Goal: Task Accomplishment & Management: Complete application form

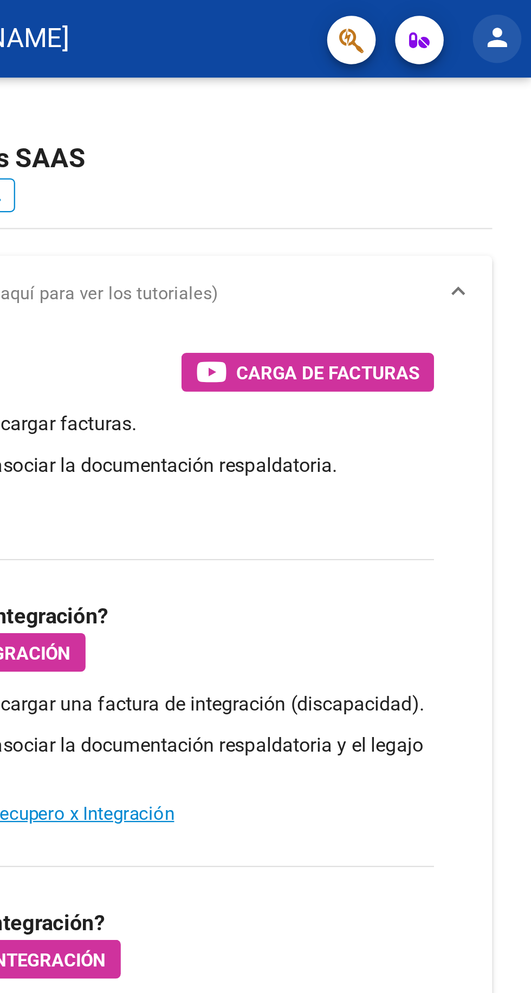
click at [521, 14] on mat-icon "person" at bounding box center [515, 16] width 13 height 13
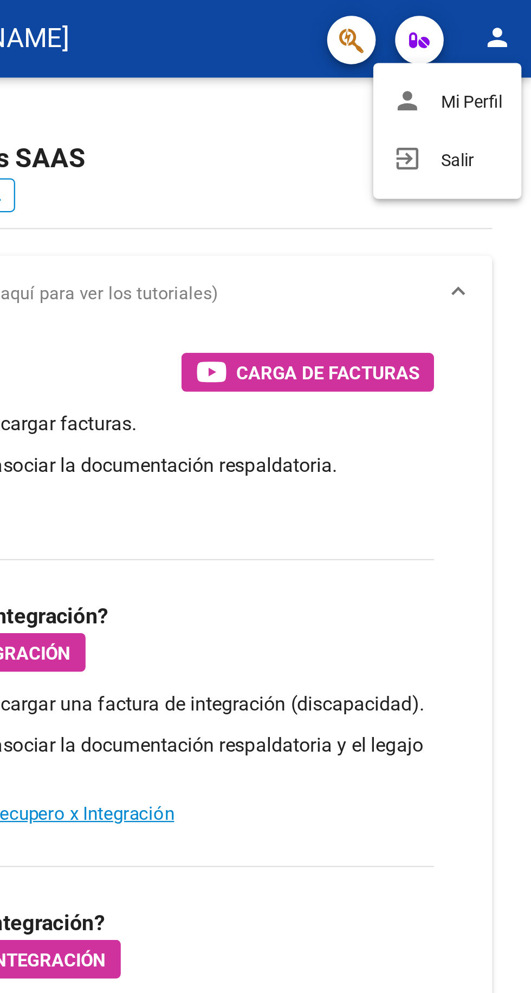
click at [414, 81] on div at bounding box center [265, 496] width 531 height 993
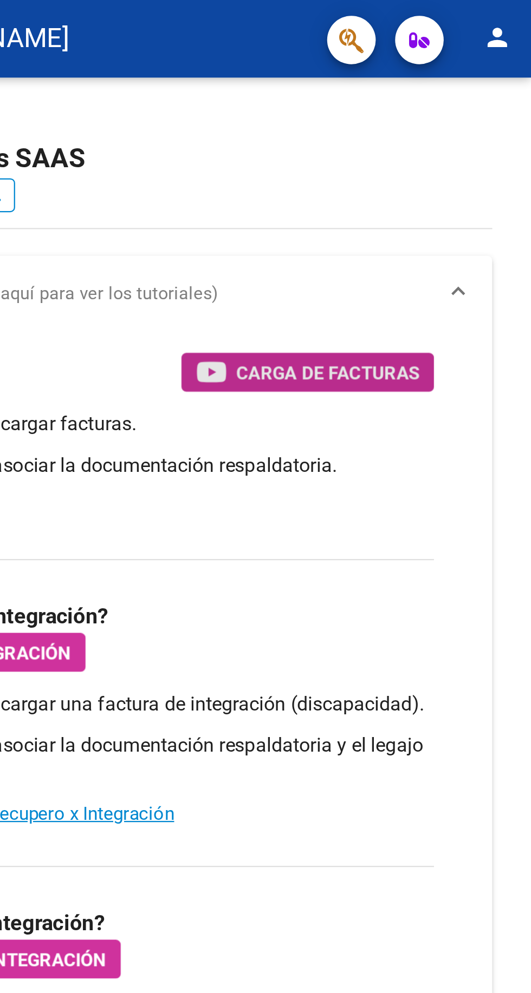
click at [447, 168] on span "Carga de Facturas" at bounding box center [440, 167] width 82 height 14
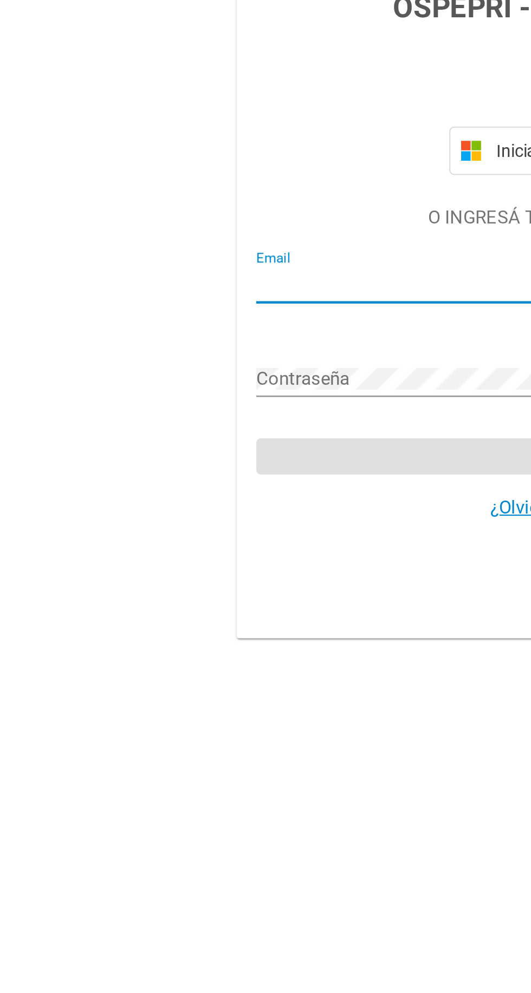
click at [178, 510] on input "Email" at bounding box center [265, 506] width 302 height 10
click at [202, 510] on input "Email" at bounding box center [265, 506] width 302 height 10
type input "[PERSON_NAME][EMAIL_ADDRESS][DOMAIN_NAME]"
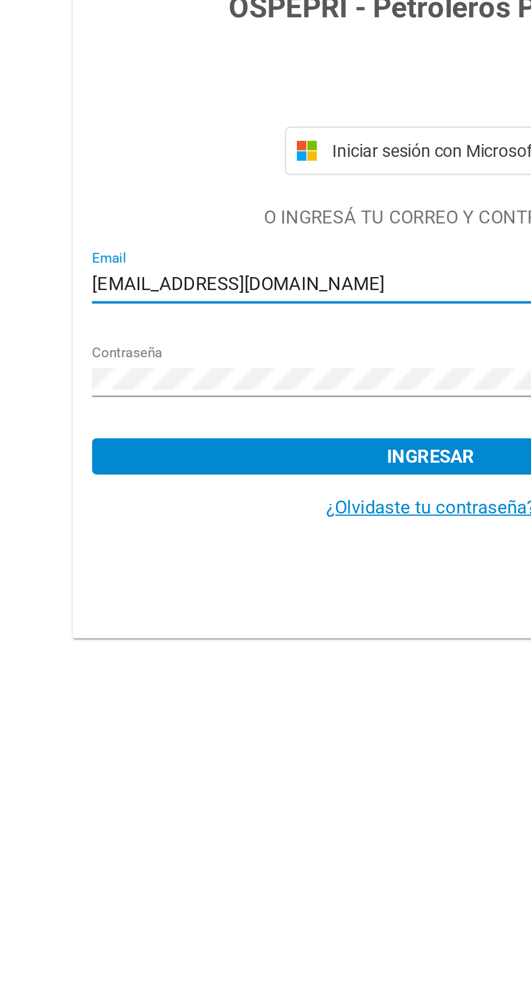
click at [272, 587] on span "Ingresar" at bounding box center [265, 583] width 39 height 10
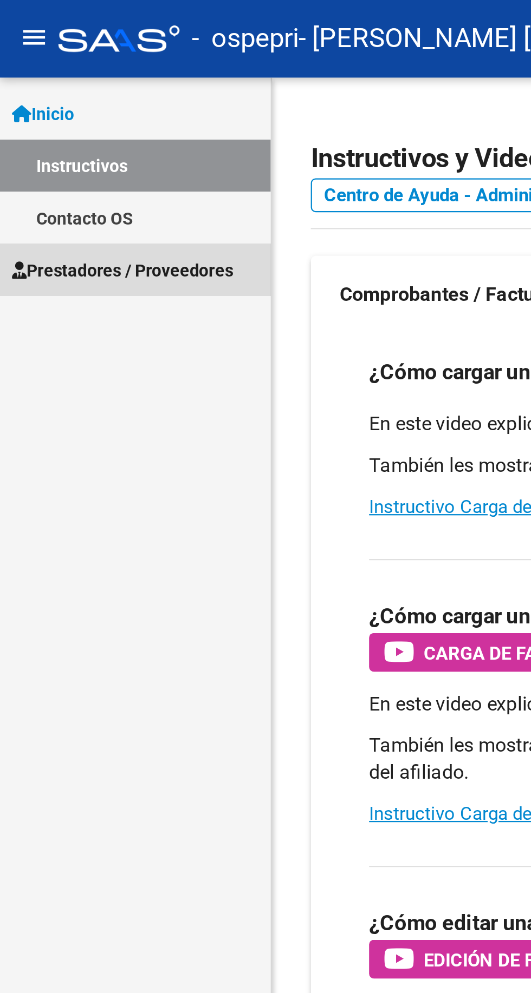
click at [60, 121] on span "Prestadores / Proveedores" at bounding box center [54, 121] width 99 height 12
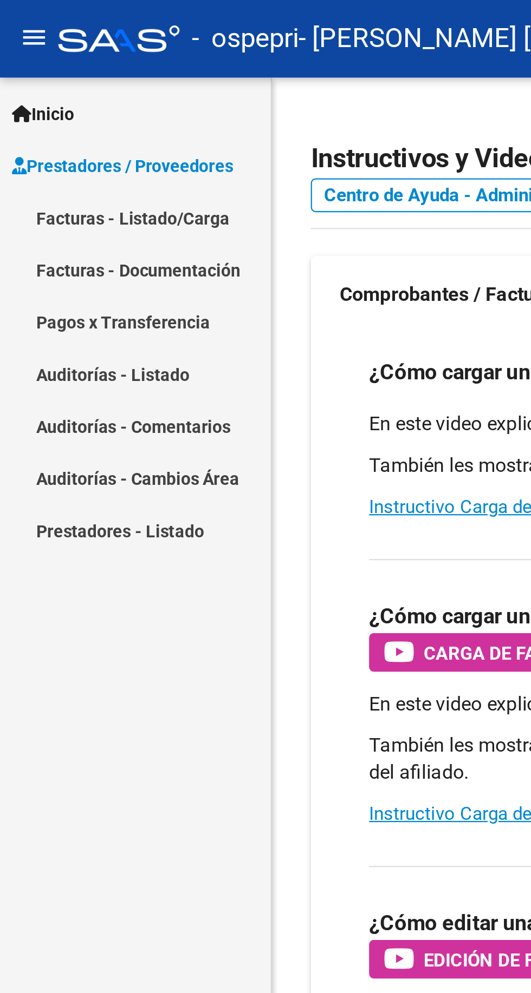
click at [44, 96] on link "Facturas - Listado/Carga" at bounding box center [60, 97] width 121 height 23
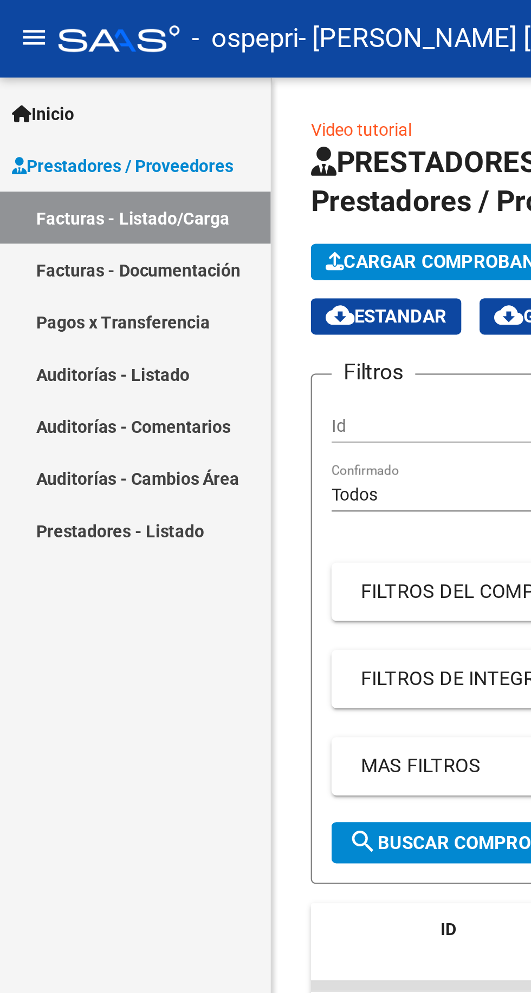
click at [183, 190] on input "Id" at bounding box center [209, 190] width 122 height 9
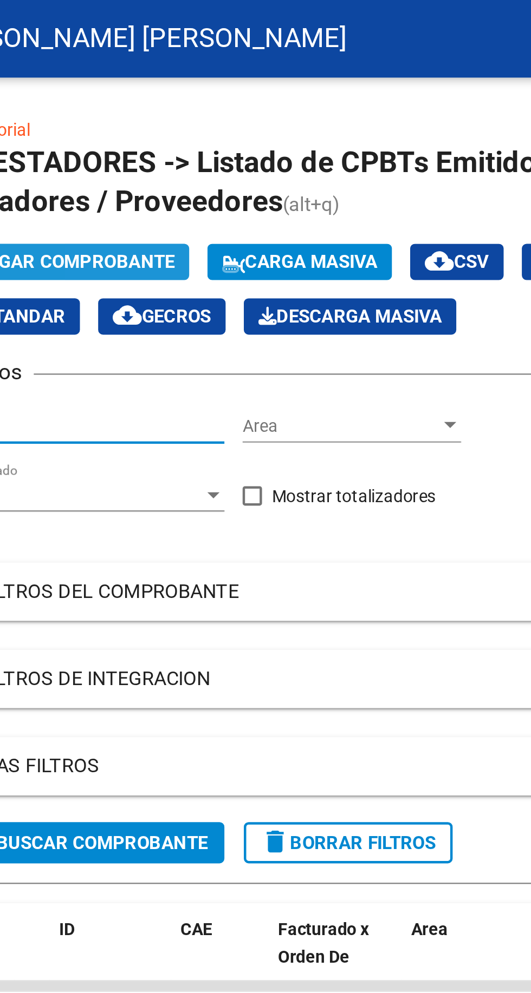
click at [231, 111] on button "Cargar Comprobante" at bounding box center [197, 117] width 116 height 16
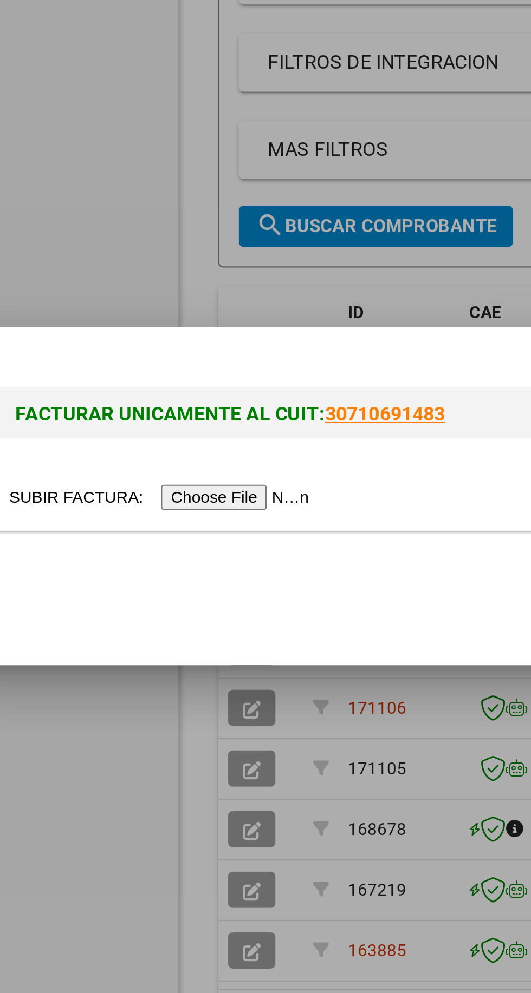
click at [161, 496] on input "file" at bounding box center [113, 497] width 137 height 11
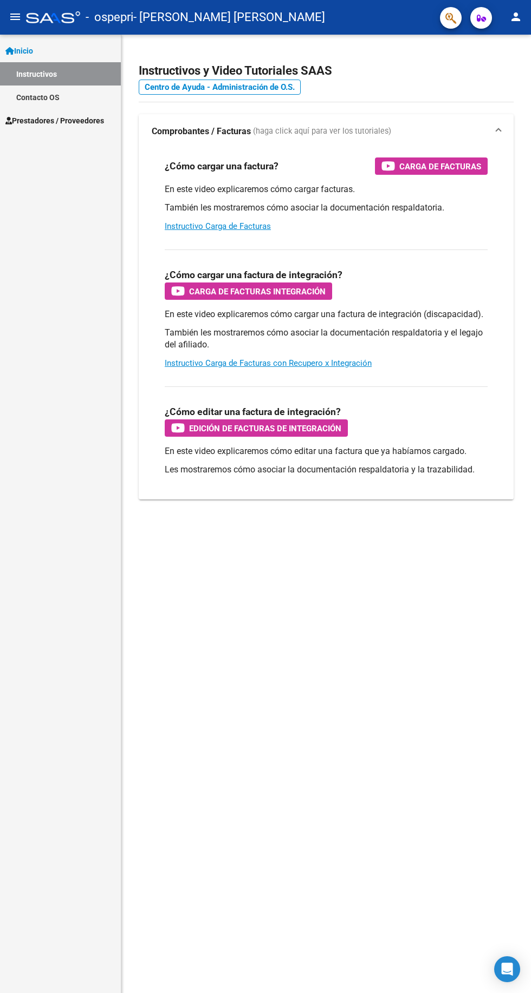
click at [362, 617] on mat-sidenav-content "Instructivos y Video Tutoriales SAAS Centro de Ayuda - Administración de O.S. C…" at bounding box center [325, 514] width 409 height 959
click at [104, 115] on span "Prestadores / Proveedores" at bounding box center [54, 121] width 99 height 12
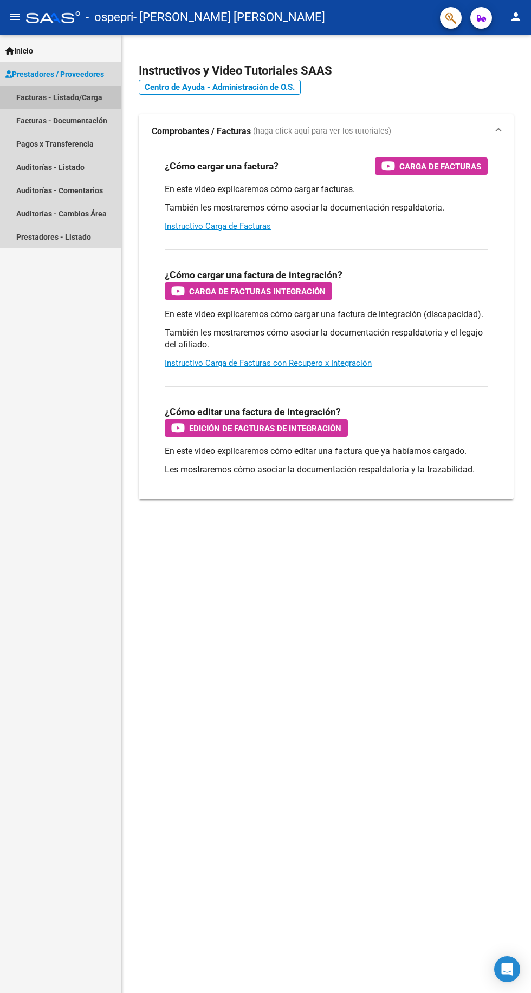
click at [94, 99] on link "Facturas - Listado/Carga" at bounding box center [60, 97] width 121 height 23
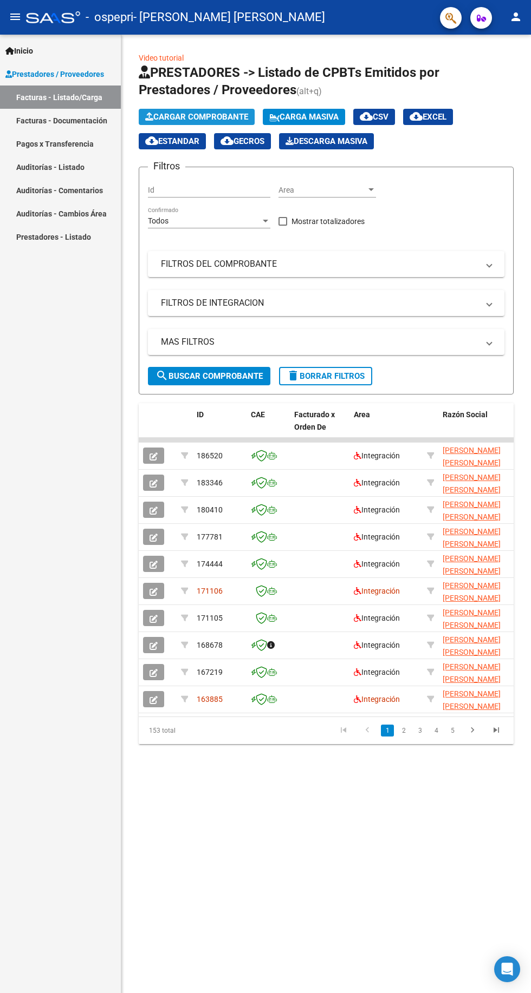
click at [227, 115] on span "Cargar Comprobante" at bounding box center [196, 117] width 103 height 10
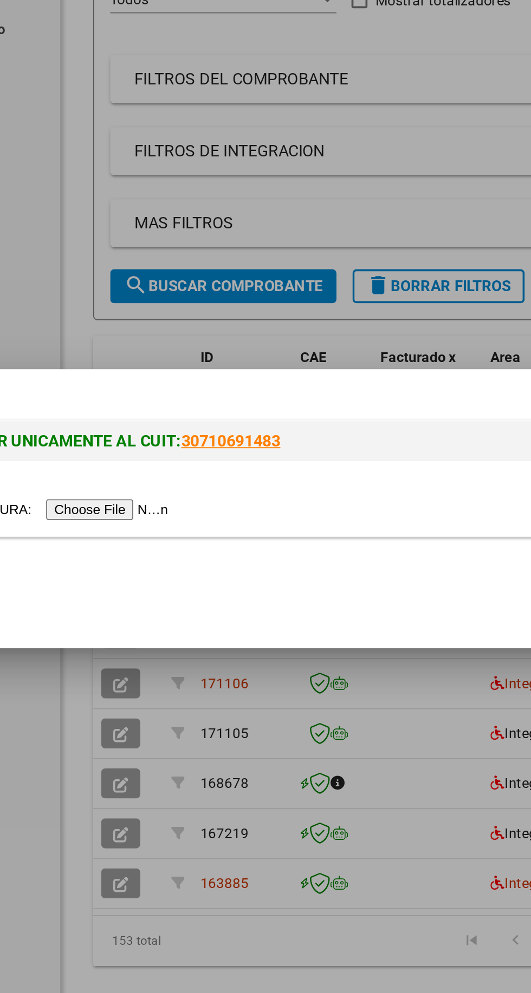
click at [150, 501] on input "file" at bounding box center [113, 497] width 137 height 11
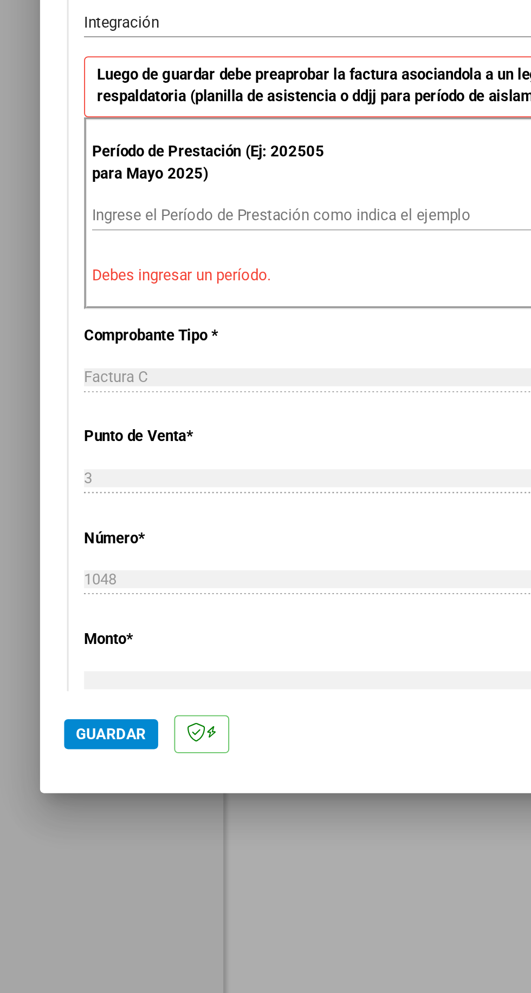
click at [77, 546] on input "Ingrese el Período de Prestación como indica el ejemplo" at bounding box center [198, 541] width 297 height 10
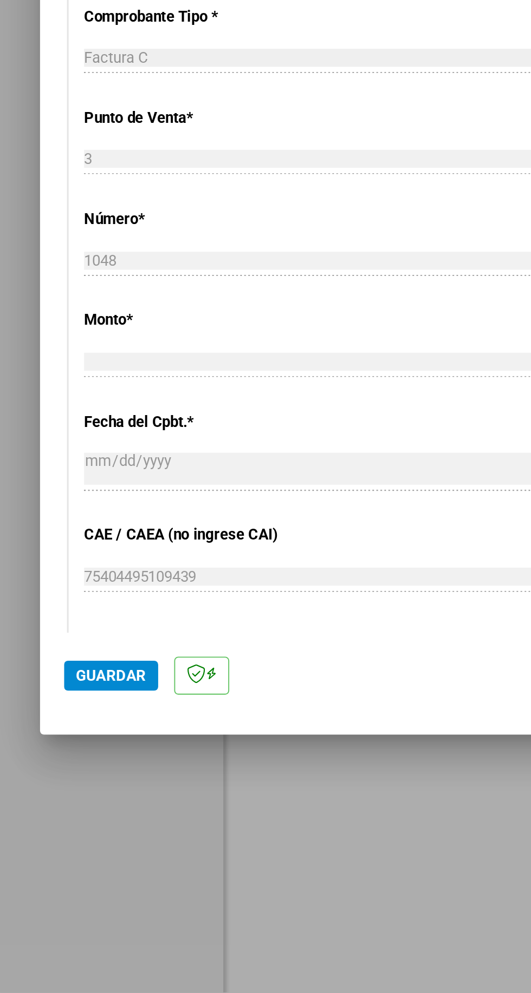
scroll to position [273, 0]
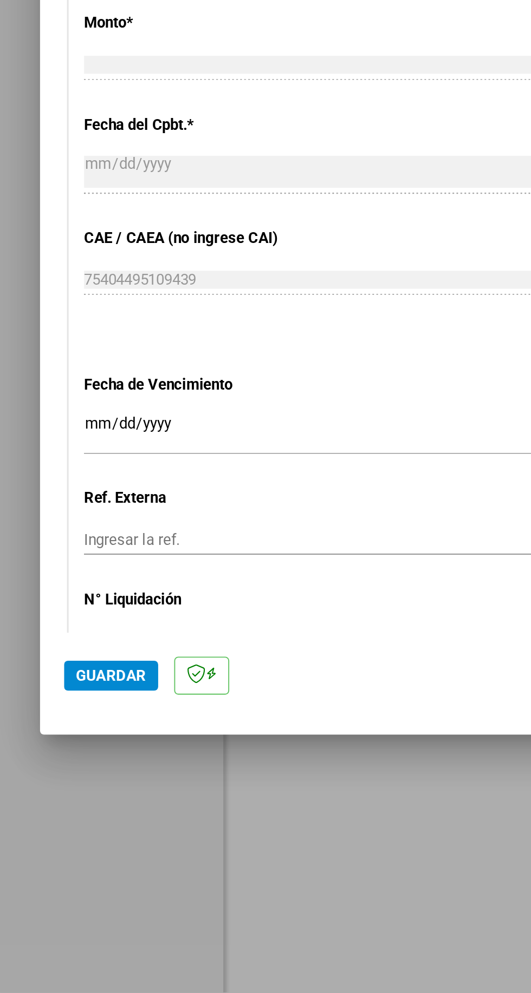
type input "202509"
click at [193, 681] on input "Ingresar la fecha" at bounding box center [196, 689] width 303 height 17
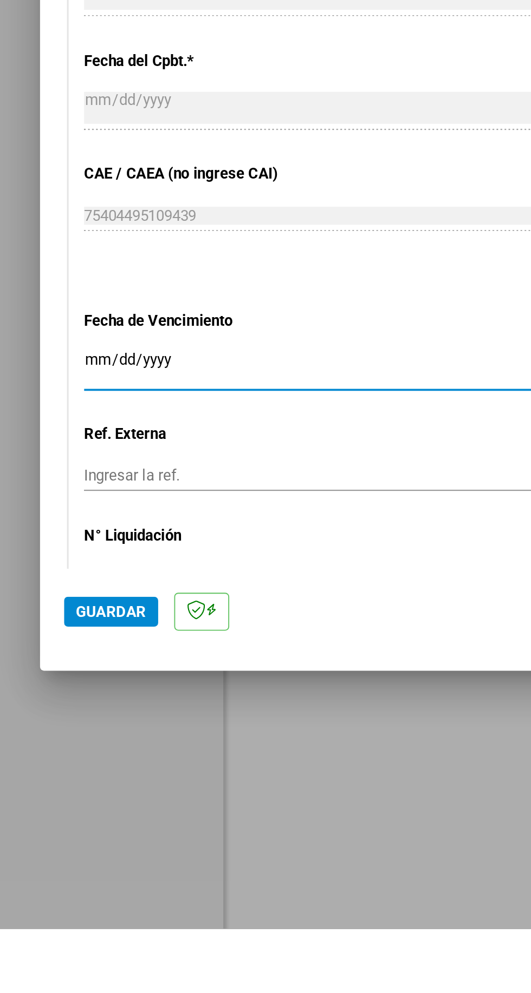
scroll to position [0, 0]
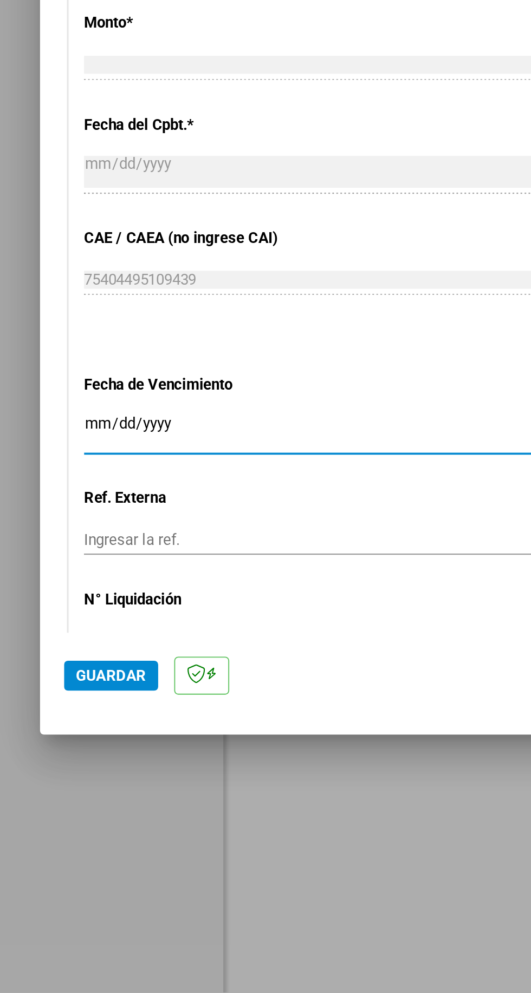
click at [48, 681] on input "Ingresar la fecha" at bounding box center [196, 689] width 303 height 17
type input "[DATE]"
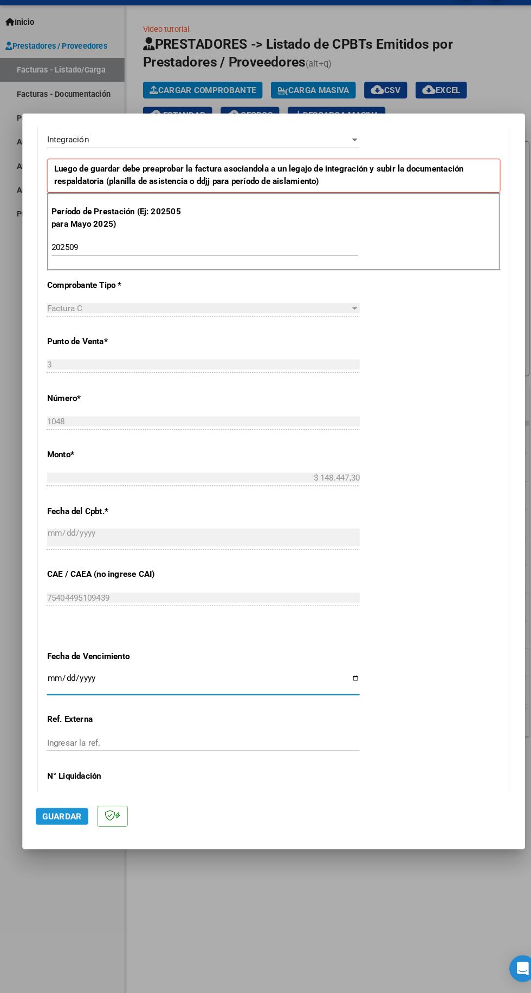
click at [46, 827] on span "Guardar" at bounding box center [60, 822] width 38 height 10
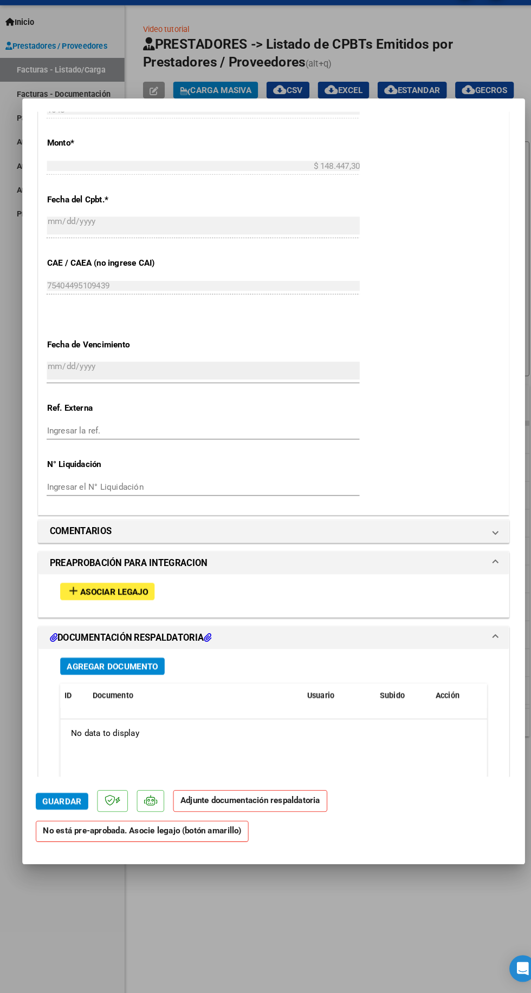
scroll to position [547, 0]
click at [102, 598] on span "Asociar Legajo" at bounding box center [111, 603] width 66 height 10
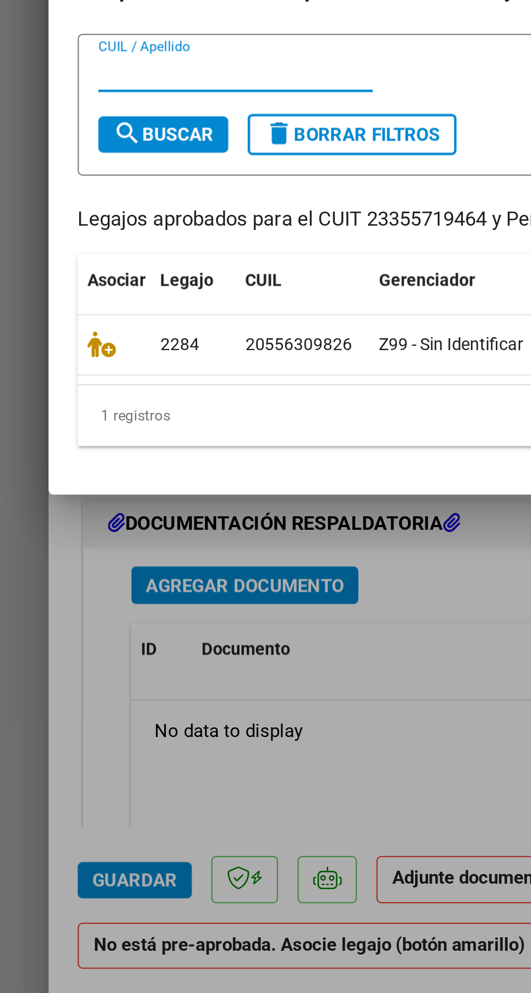
click at [105, 571] on datatable-body-cell "20556309826" at bounding box center [135, 568] width 60 height 27
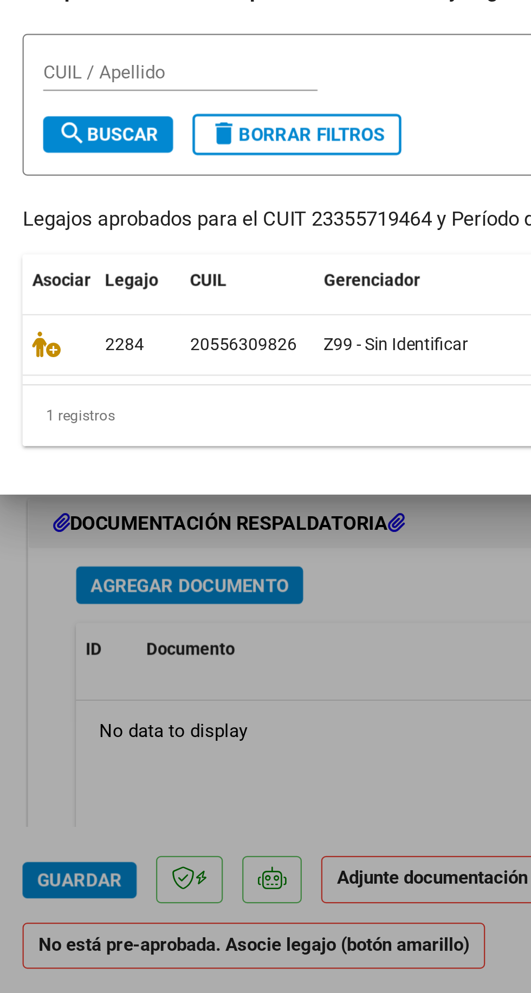
click at [63, 565] on datatable-body-cell at bounding box center [51, 568] width 32 height 27
click at [47, 568] on icon at bounding box center [45, 568] width 13 height 12
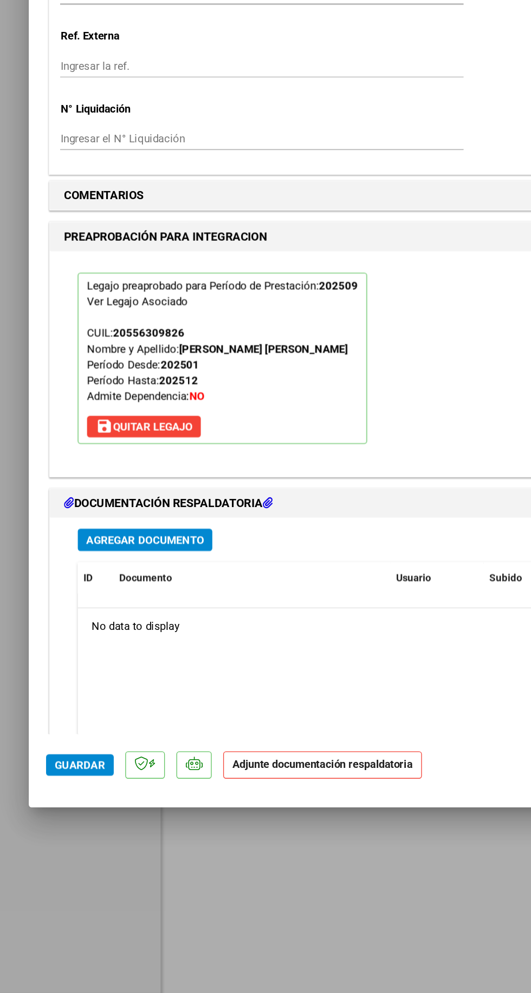
scroll to position [0, 0]
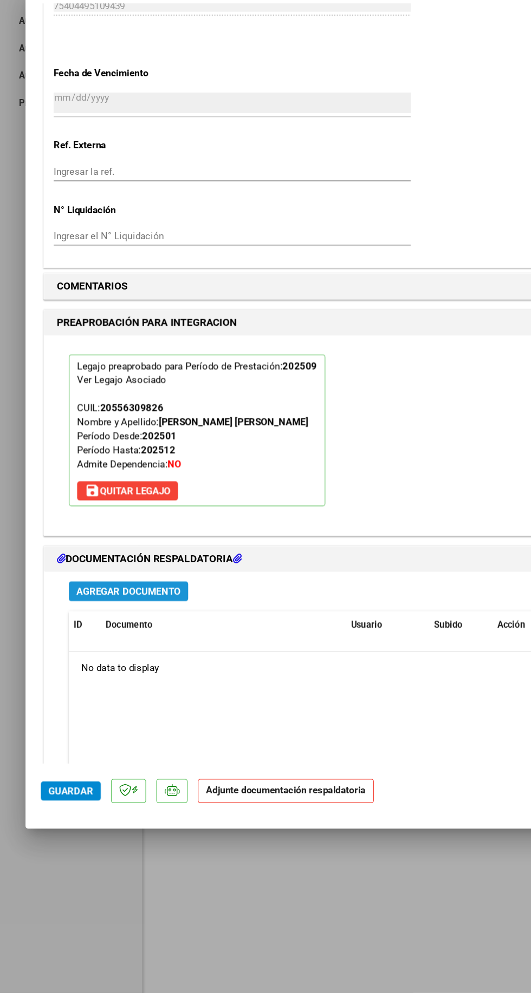
click at [102, 647] on span "Agregar Documento" at bounding box center [109, 652] width 88 height 10
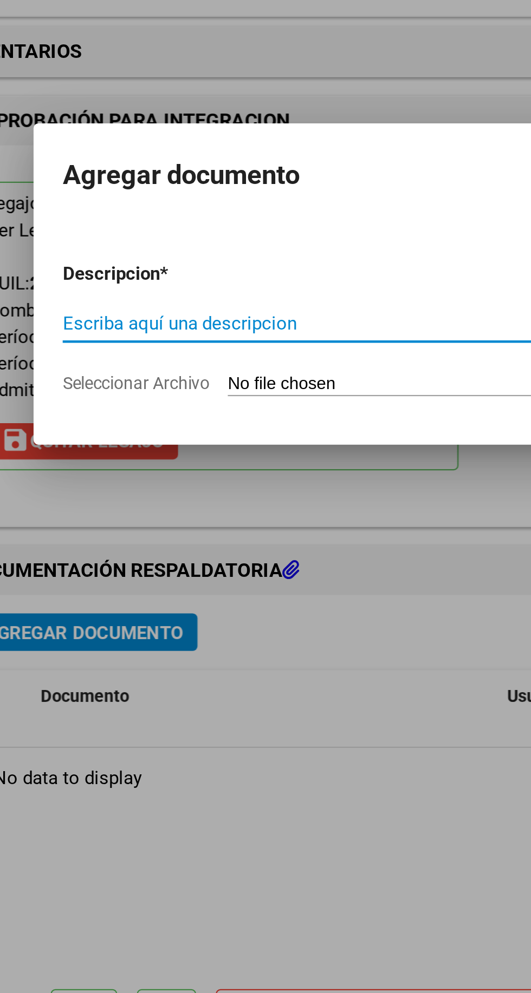
click at [217, 544] on input "Seleccionar Archivo" at bounding box center [244, 541] width 143 height 10
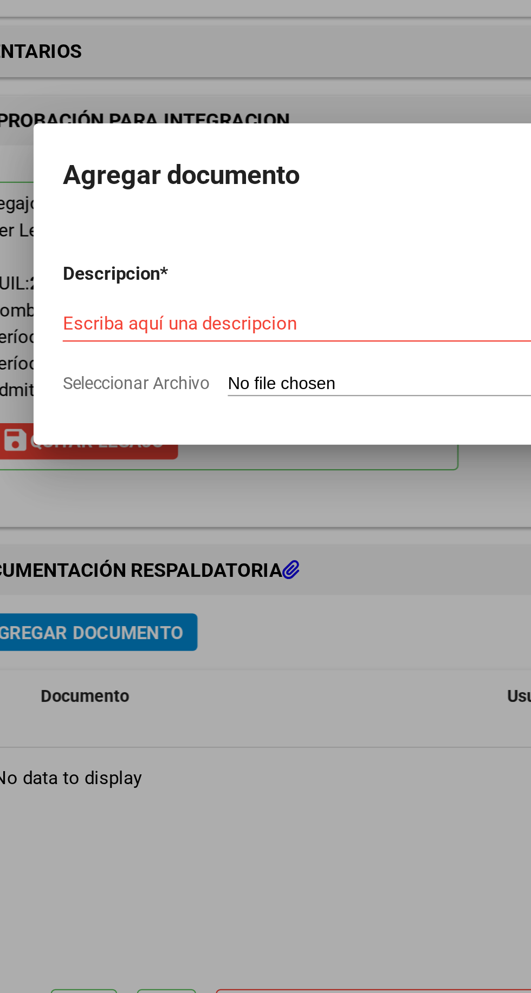
click at [120, 544] on span "Seleccionar Archivo" at bounding box center [133, 540] width 66 height 9
click at [173, 544] on input "Seleccionar Archivo" at bounding box center [244, 541] width 143 height 10
click at [114, 516] on input "Escriba aquí una descripcion" at bounding box center [214, 514] width 228 height 10
type input "C:\fakepath\23355719464_011_00003_00001048.pdf"
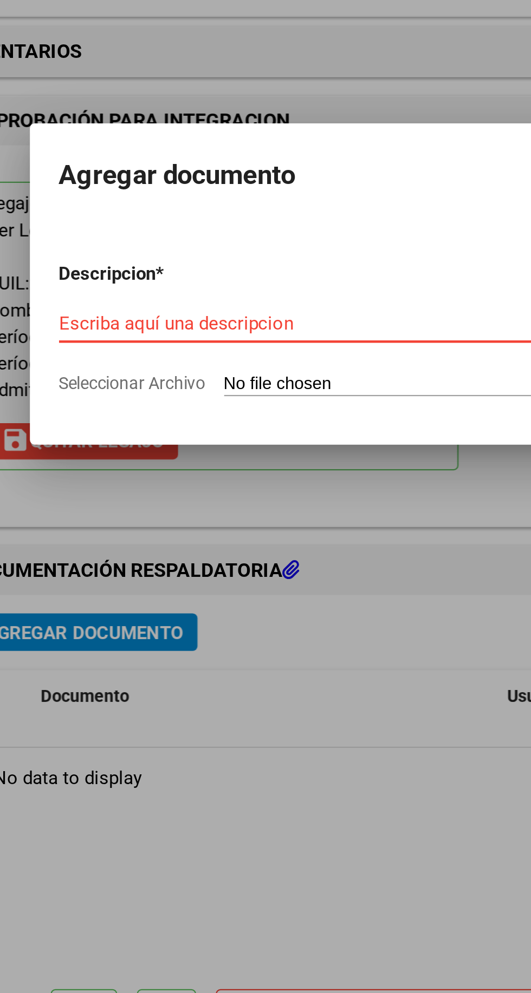
click at [112, 510] on input "Escriba aquí una descripcion" at bounding box center [213, 514] width 231 height 10
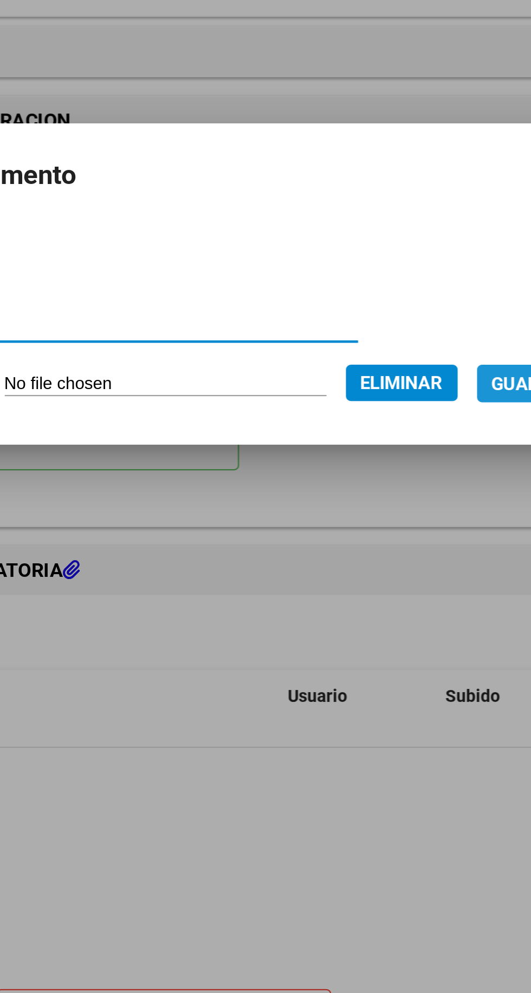
type input "Factura Septiembre"
click at [398, 538] on span "Guardar" at bounding box center [408, 541] width 38 height 10
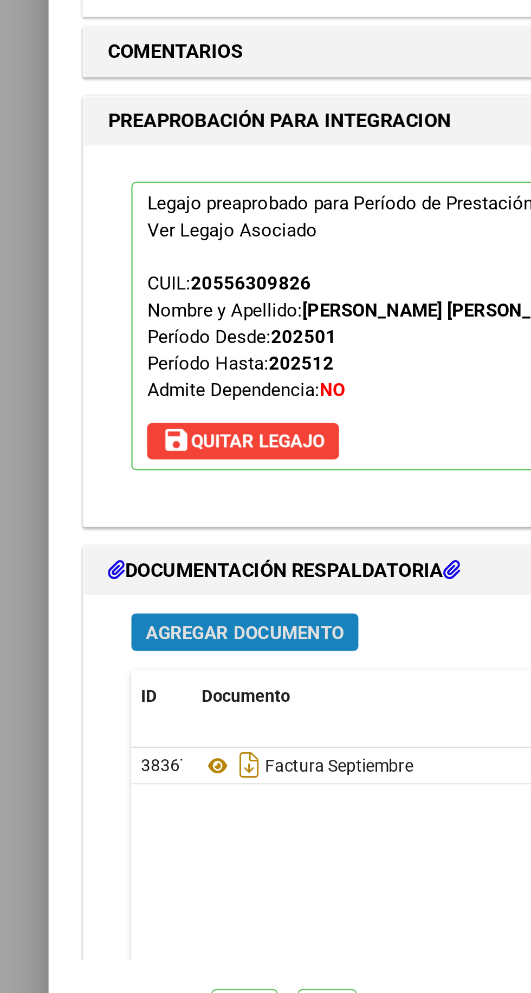
click at [142, 647] on span "Agregar Documento" at bounding box center [109, 652] width 88 height 10
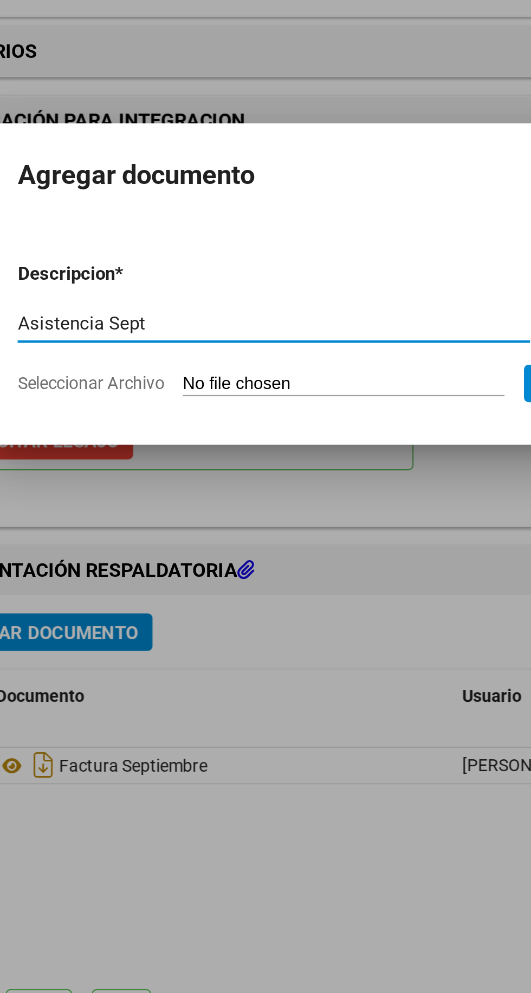
type input "Asistencia Sept"
click at [145, 540] on span "Seleccionar Archivo" at bounding box center [133, 540] width 66 height 9
click at [173, 540] on input "Seleccionar Archivo" at bounding box center [244, 541] width 143 height 10
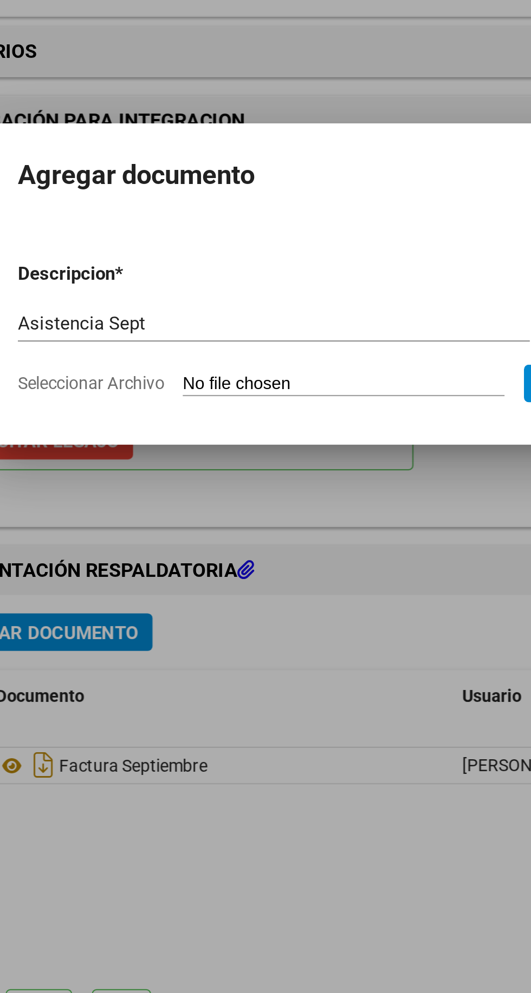
type input "C:\fakepath\DOC-20251005-WA0020..pdf"
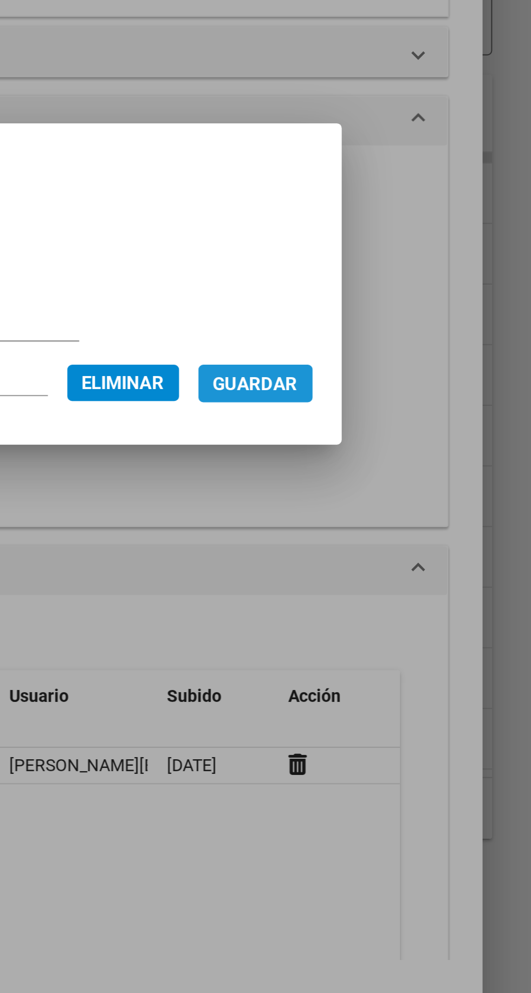
click at [427, 541] on span "Guardar" at bounding box center [408, 541] width 38 height 10
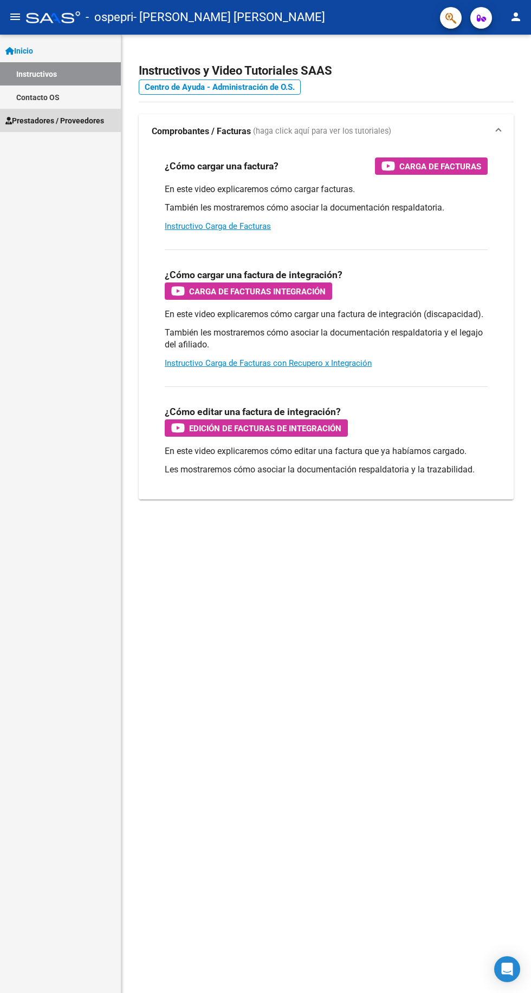
click at [74, 115] on span "Prestadores / Proveedores" at bounding box center [54, 121] width 99 height 12
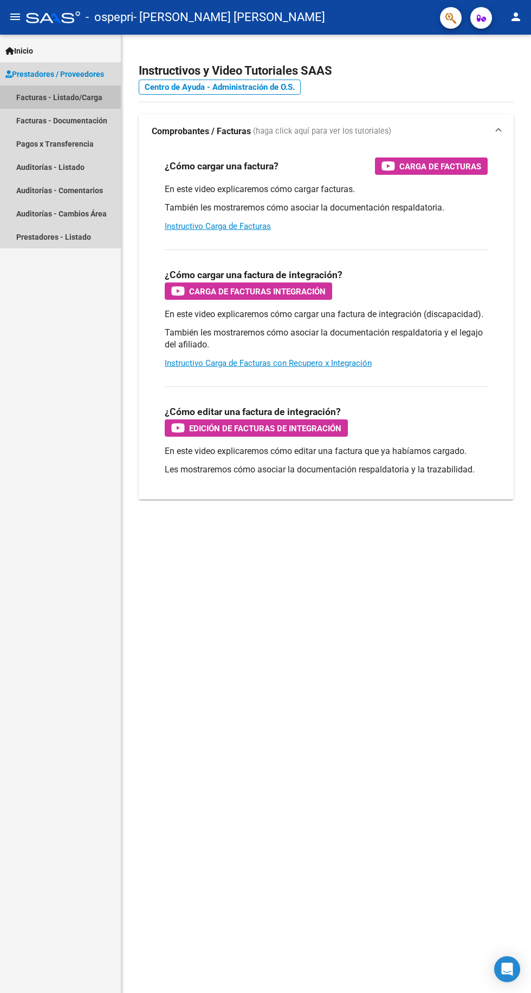
click at [57, 98] on link "Facturas - Listado/Carga" at bounding box center [60, 97] width 121 height 23
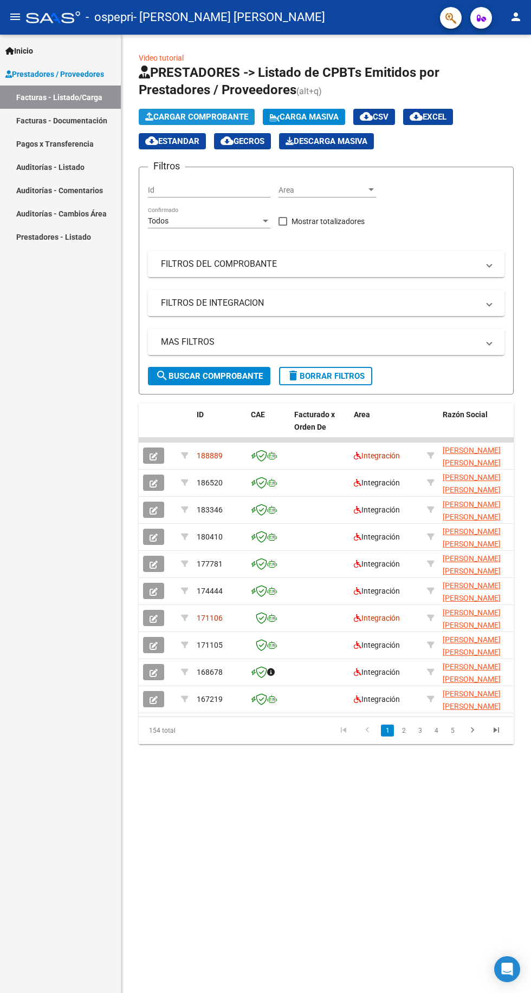
click at [200, 110] on button "Cargar Comprobante" at bounding box center [197, 117] width 116 height 16
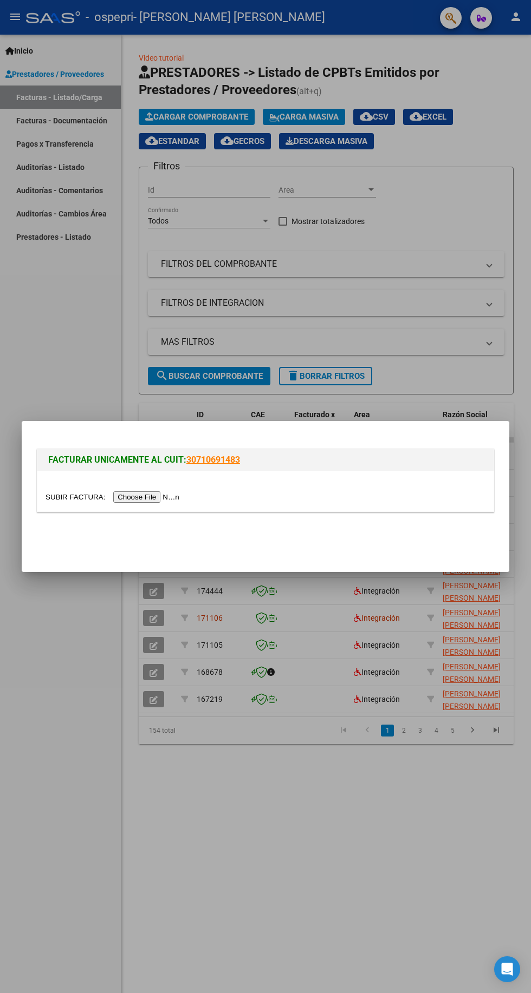
click at [146, 496] on input "file" at bounding box center [113, 497] width 137 height 11
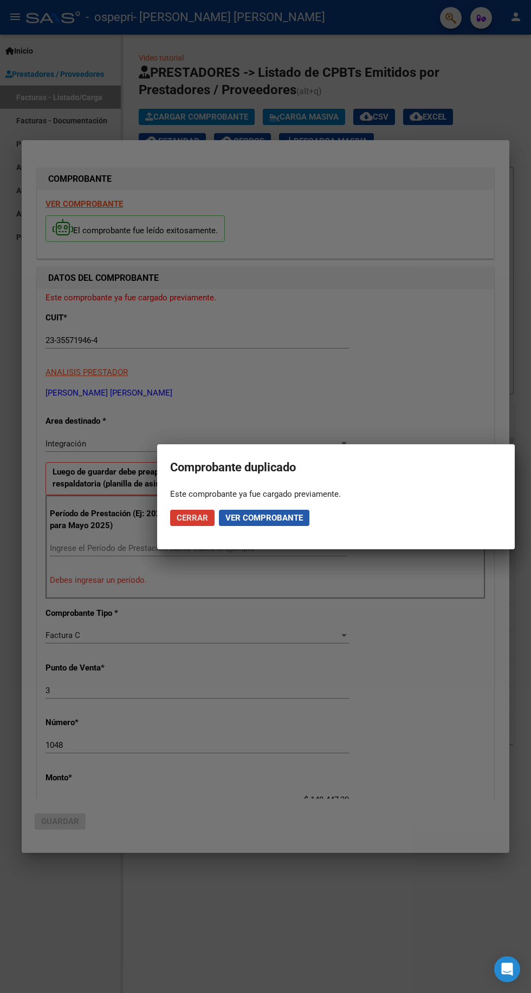
click at [271, 521] on span "Ver comprobante" at bounding box center [263, 518] width 77 height 10
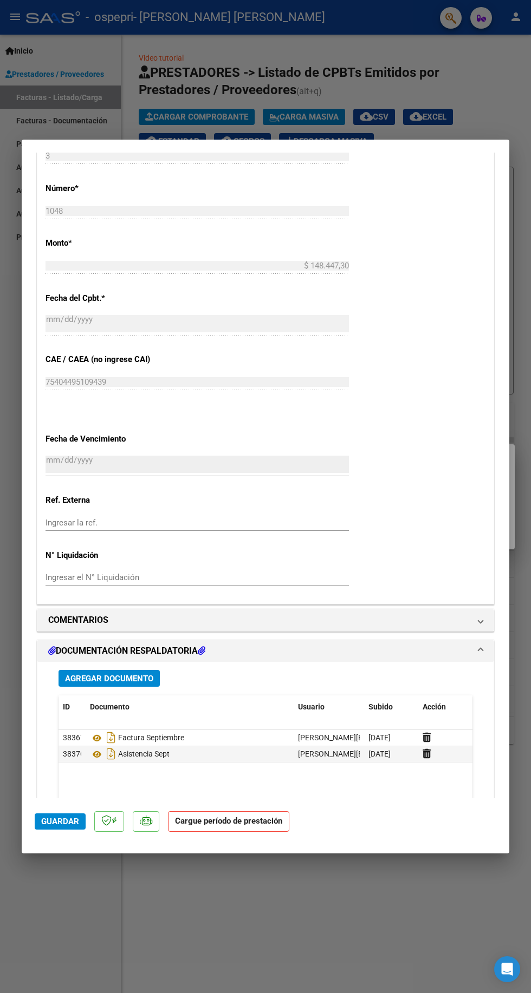
scroll to position [522, 0]
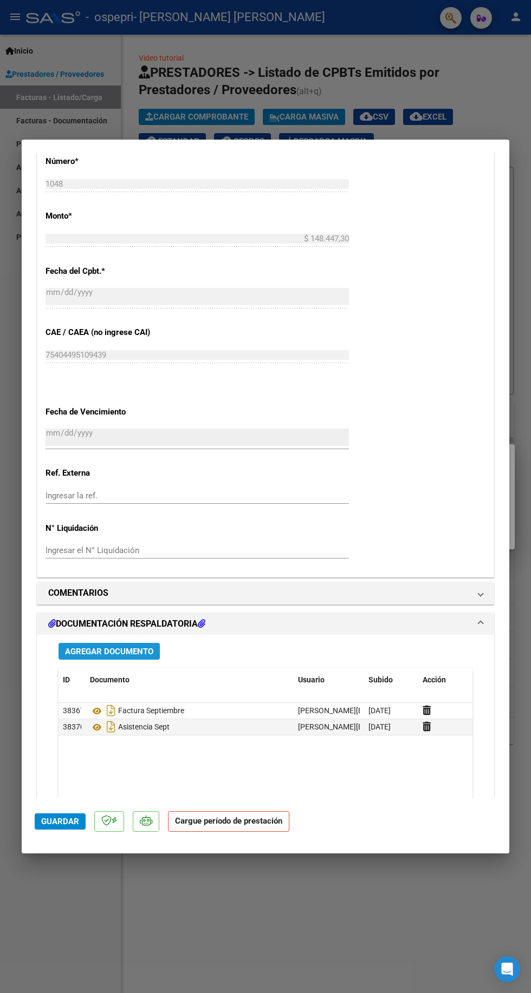
click at [97, 649] on span "Agregar Documento" at bounding box center [109, 652] width 88 height 10
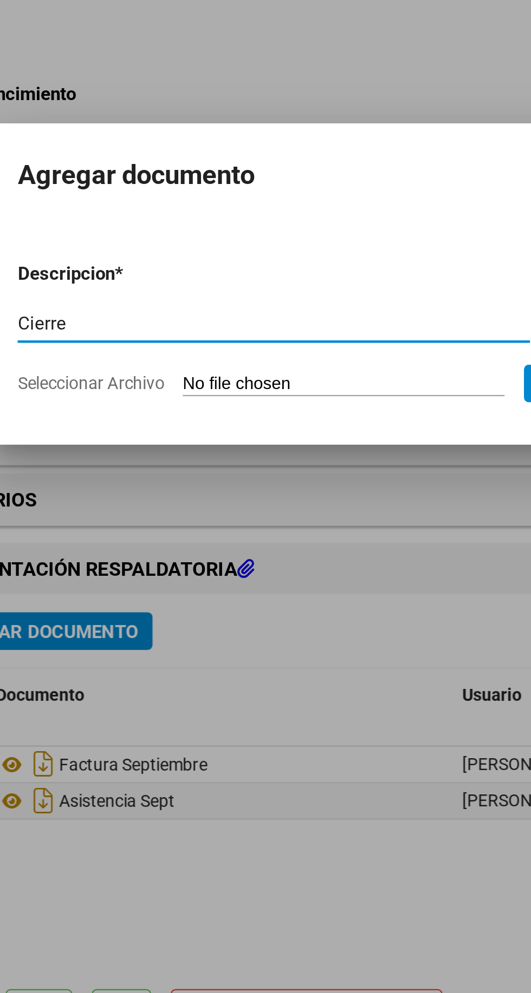
type input "Cierre"
click at [135, 539] on span "Seleccionar Archivo" at bounding box center [133, 540] width 66 height 9
click at [173, 539] on input "Seleccionar Archivo" at bounding box center [244, 541] width 143 height 10
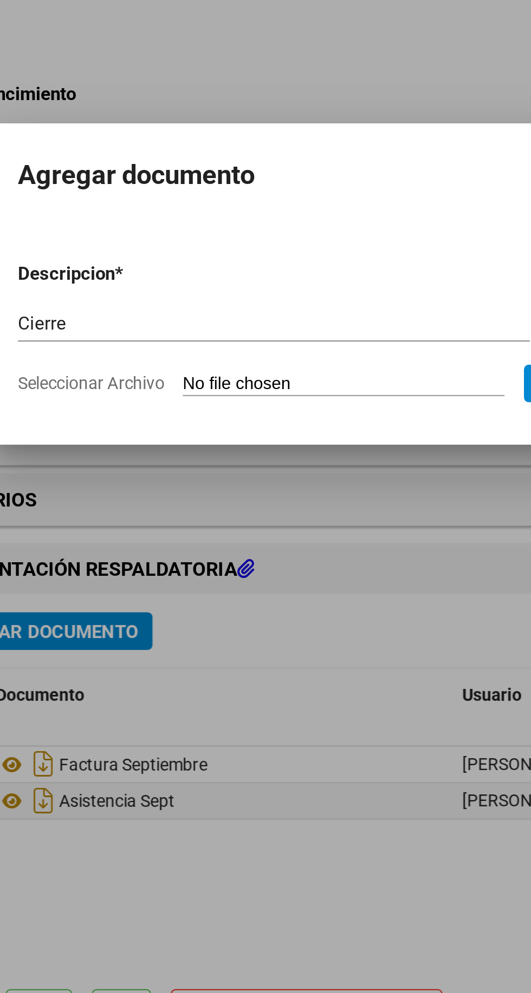
type input "C:\fakepath\[PERSON_NAME]-9.pdf"
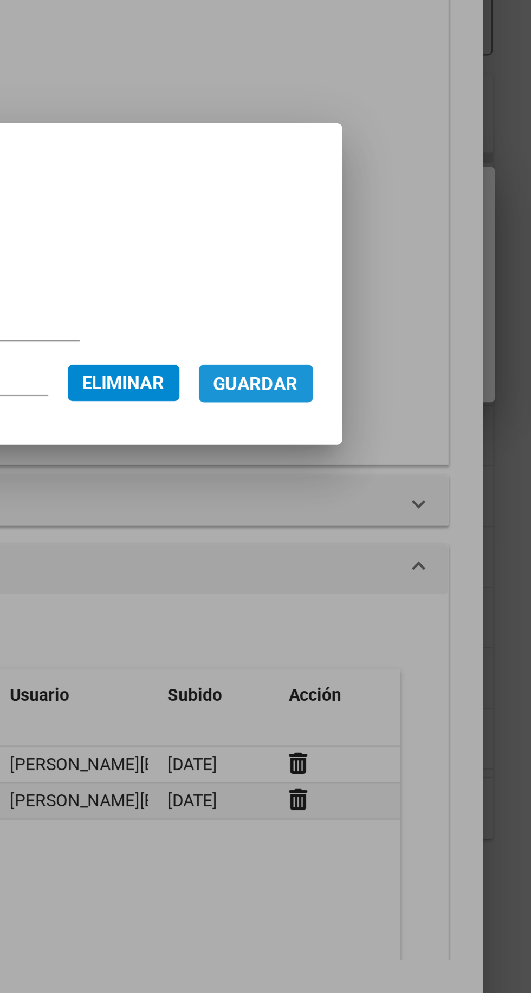
click at [419, 539] on span "Guardar" at bounding box center [408, 541] width 38 height 10
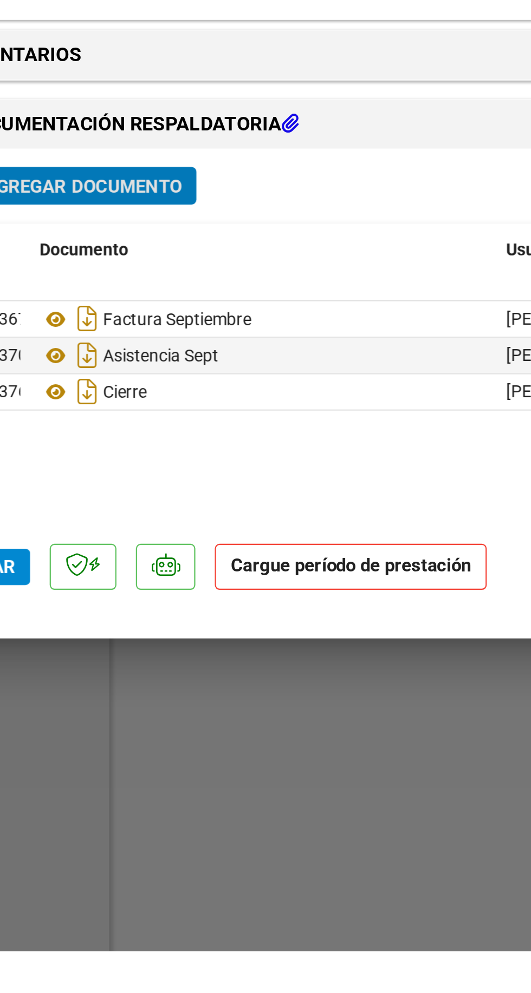
click at [221, 833] on strong "Cargue período de prestación" at bounding box center [228, 821] width 121 height 21
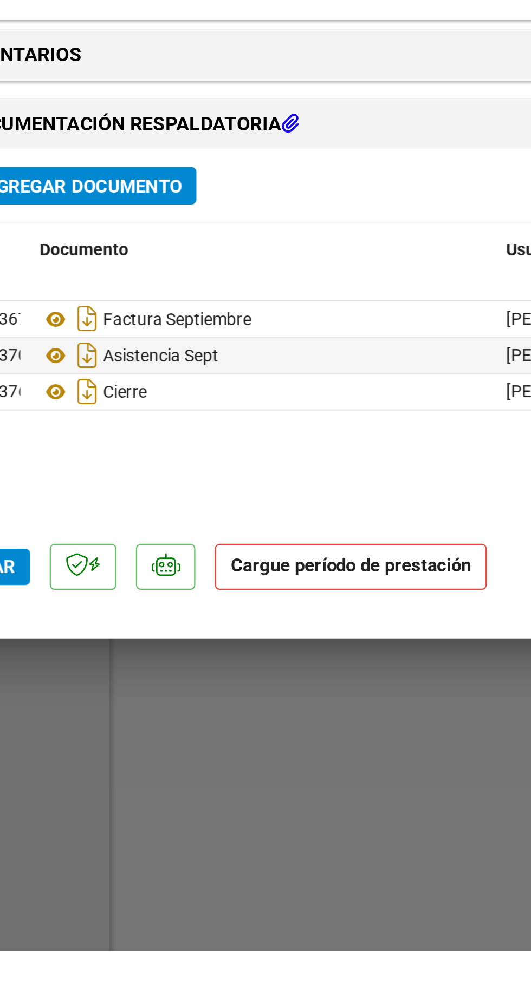
click at [228, 833] on strong "Cargue período de prestación" at bounding box center [228, 821] width 121 height 21
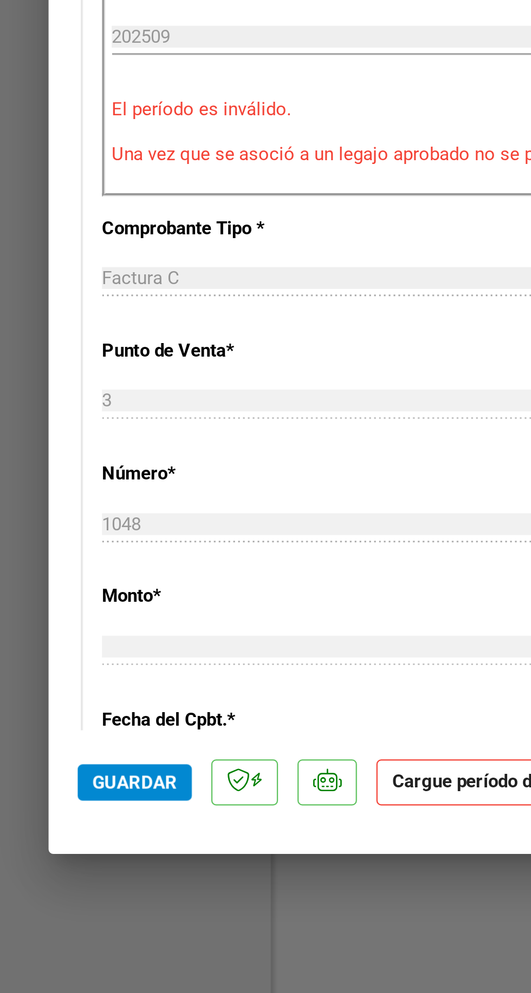
scroll to position [37, 0]
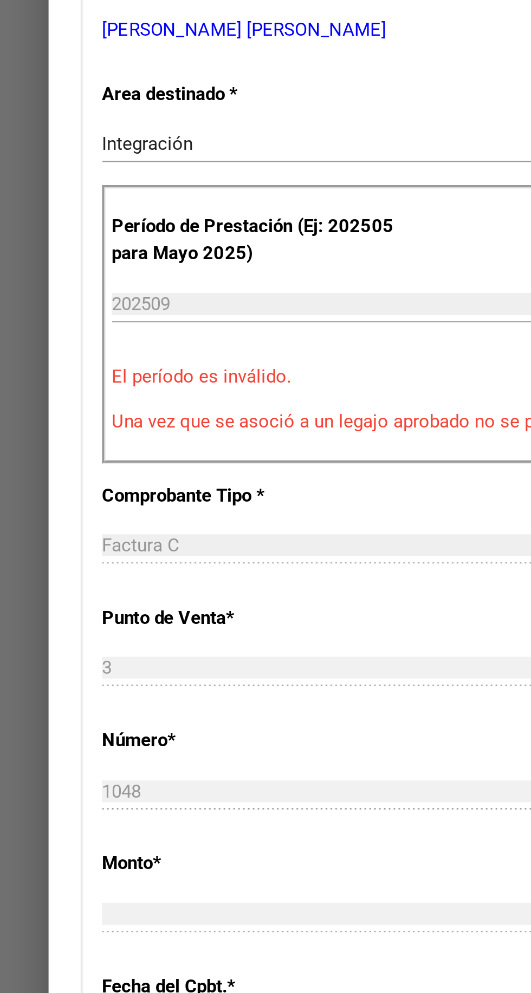
click at [163, 484] on input "202509" at bounding box center [198, 489] width 297 height 10
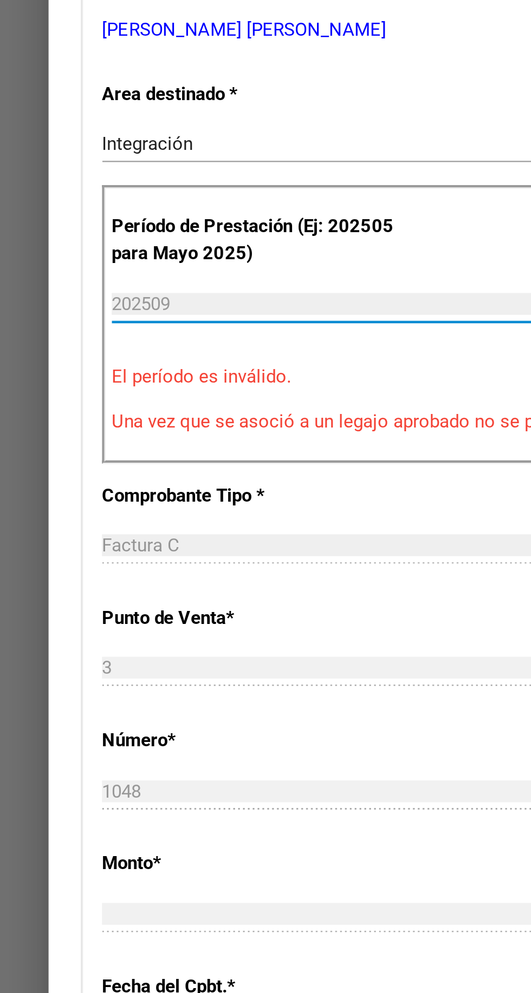
click at [158, 484] on input "202509" at bounding box center [198, 489] width 297 height 10
click at [125, 484] on input "202509" at bounding box center [198, 489] width 297 height 10
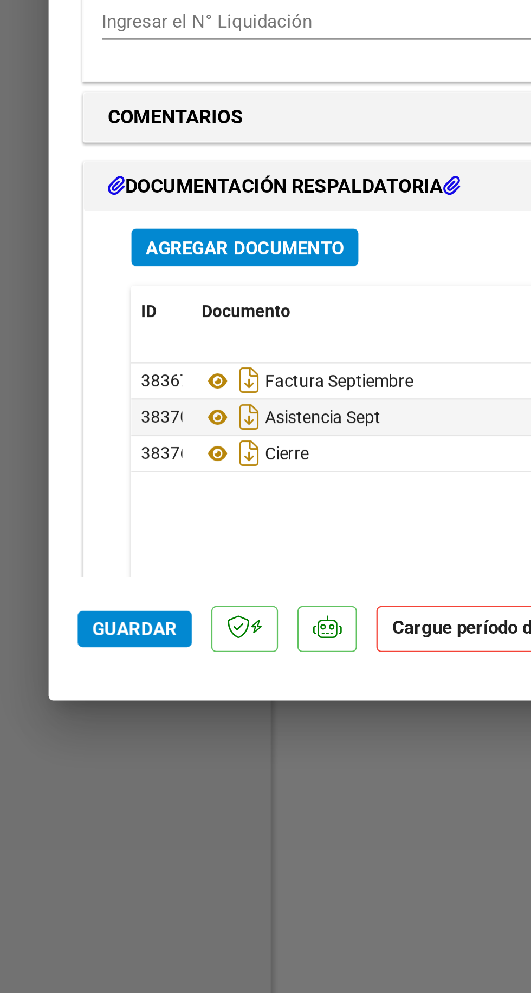
scroll to position [62, 0]
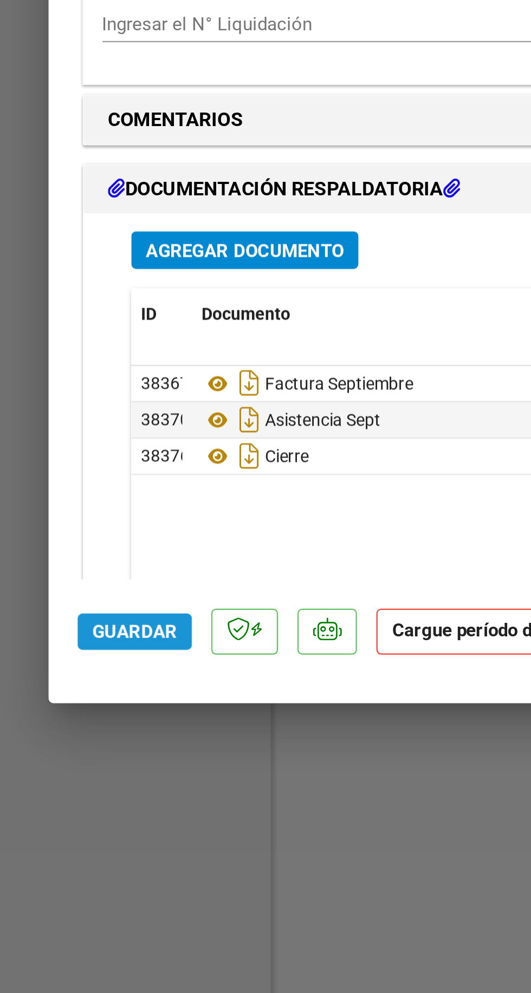
click at [58, 827] on span "Guardar" at bounding box center [60, 822] width 38 height 10
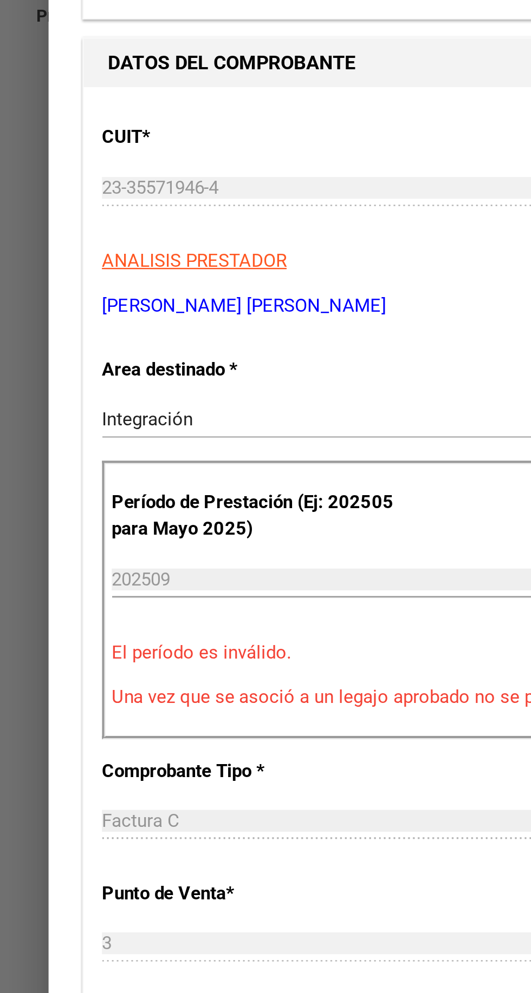
click at [91, 484] on input "202509" at bounding box center [198, 489] width 297 height 10
click at [93, 484] on input "202509" at bounding box center [198, 489] width 297 height 10
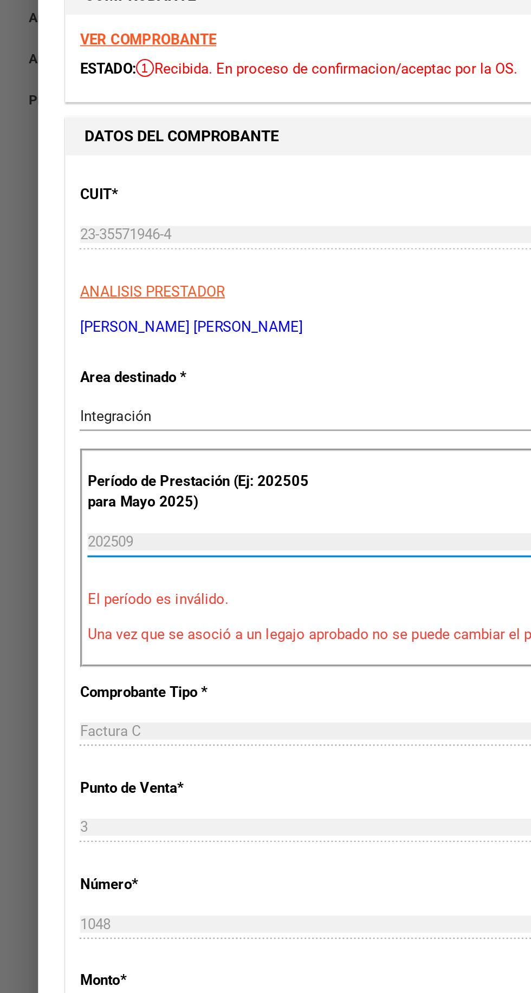
scroll to position [0, 0]
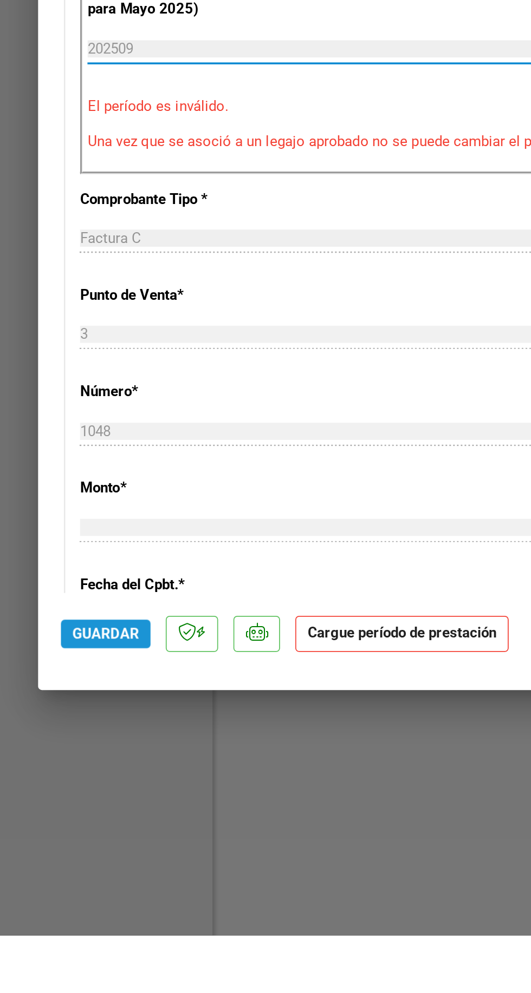
click at [50, 827] on span "Guardar" at bounding box center [60, 822] width 38 height 10
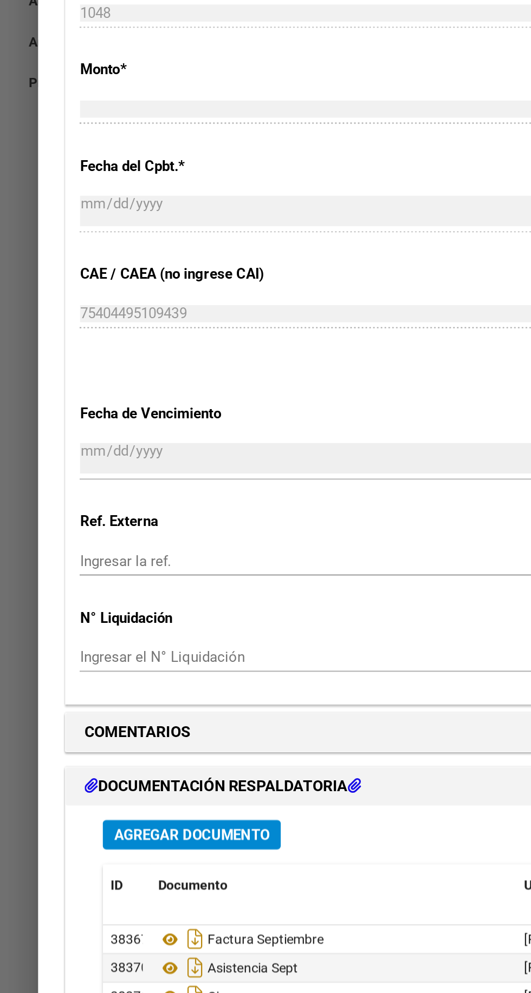
scroll to position [522, 0]
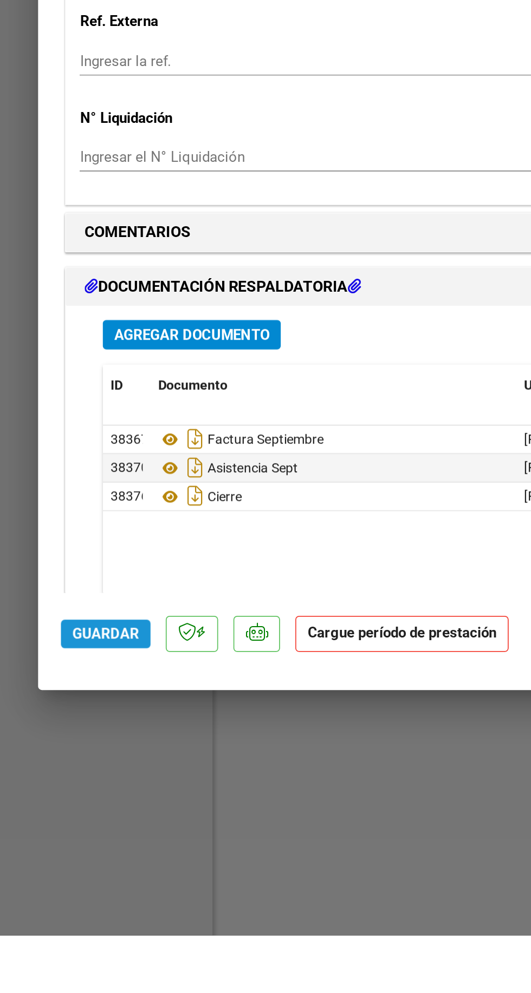
click at [58, 827] on span "Guardar" at bounding box center [60, 822] width 38 height 10
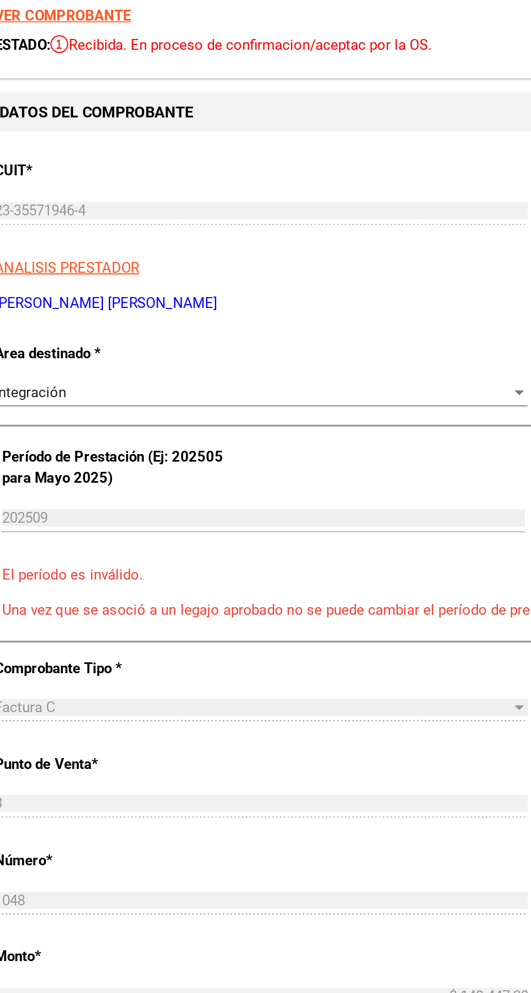
scroll to position [0, 0]
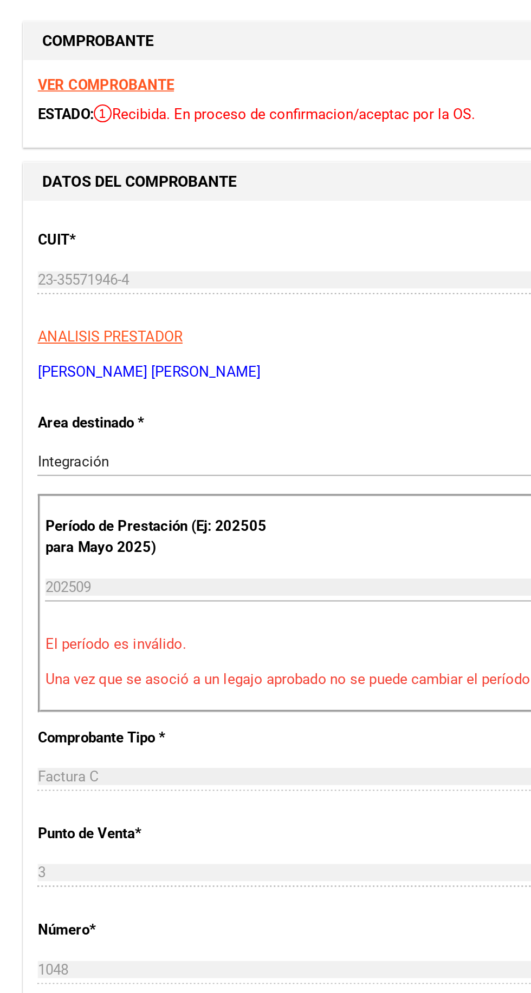
click at [259, 215] on span "Recibida. En proceso de confirmacion/aceptac por la OS." at bounding box center [185, 220] width 217 height 10
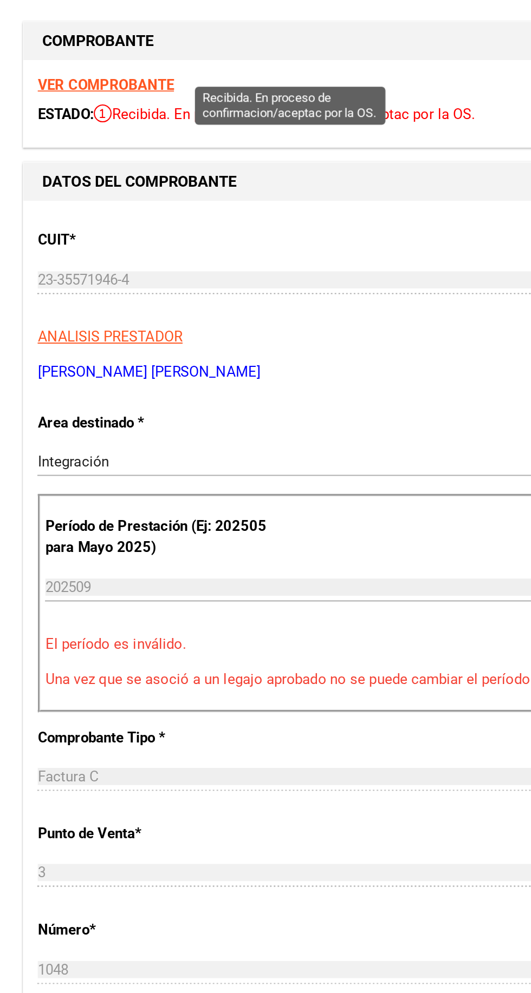
click at [91, 215] on span "Recibida. En proceso de confirmacion/aceptac por la OS." at bounding box center [185, 220] width 217 height 10
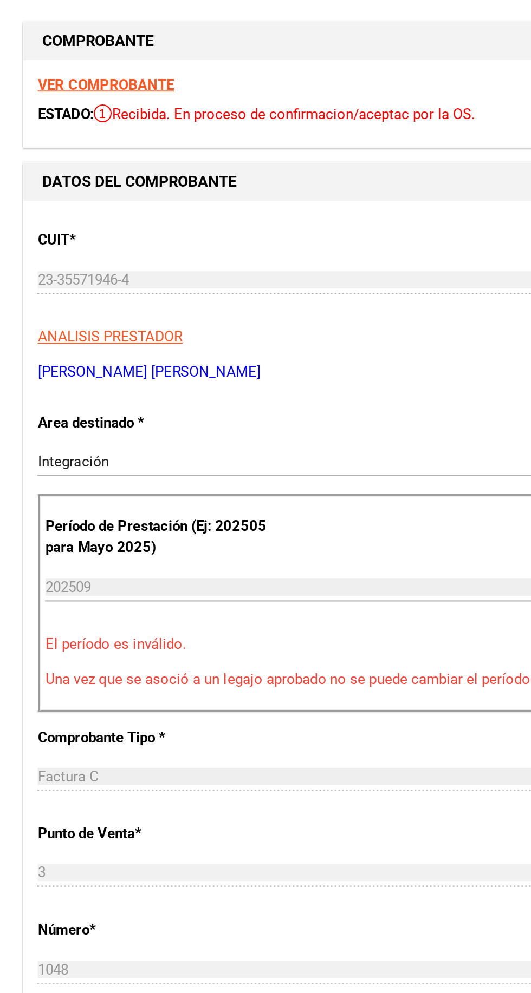
click at [74, 198] on strong "VER COMPROBANTE" at bounding box center [83, 203] width 77 height 10
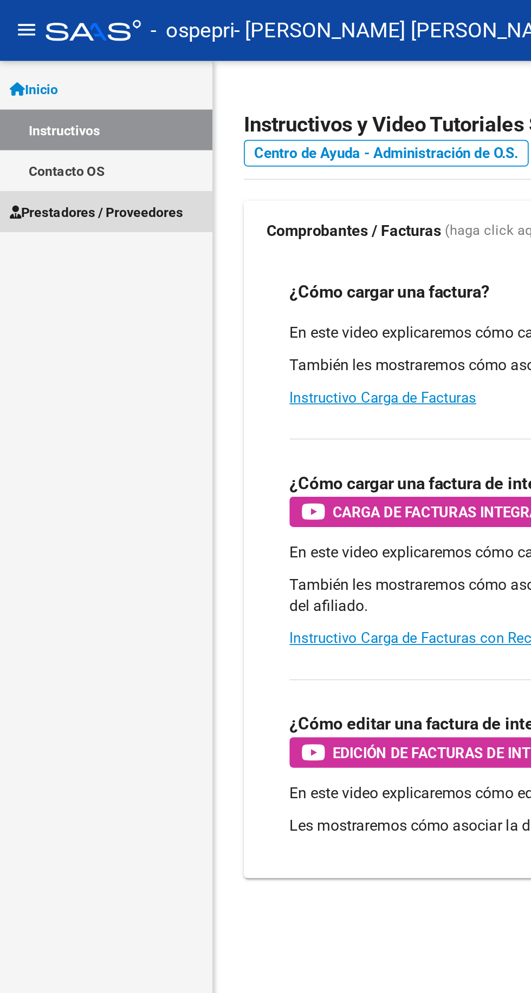
click at [62, 121] on span "Prestadores / Proveedores" at bounding box center [54, 121] width 99 height 12
click at [43, 121] on span "Prestadores / Proveedores" at bounding box center [54, 121] width 99 height 12
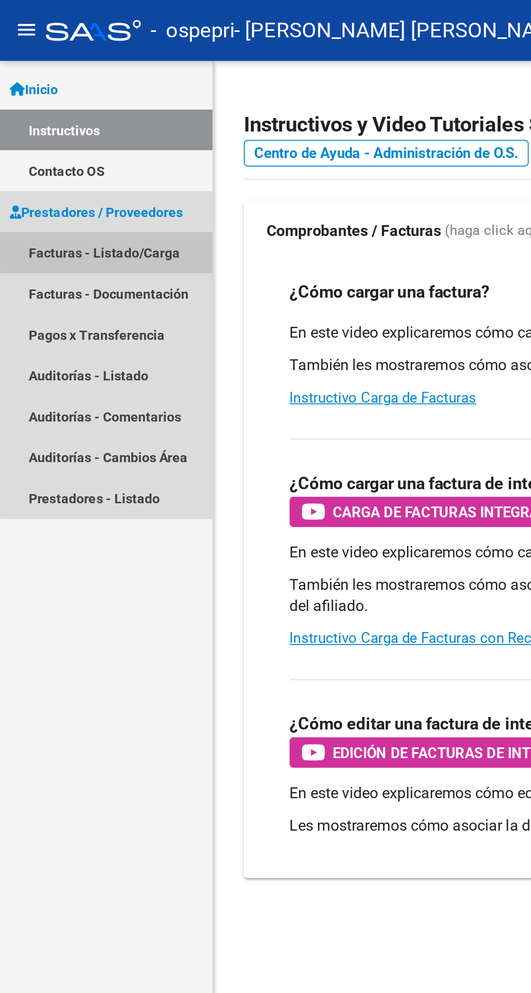
click at [74, 141] on link "Facturas - Listado/Carga" at bounding box center [60, 143] width 121 height 23
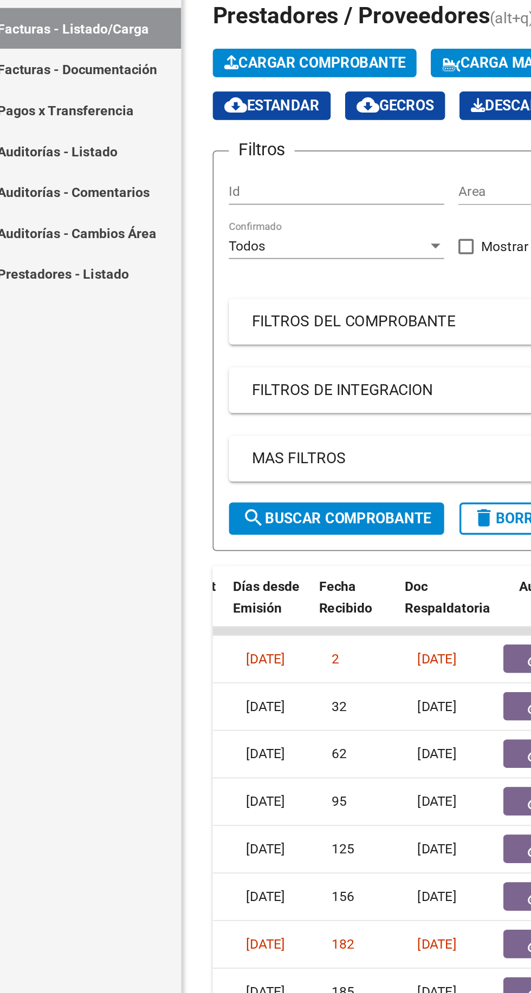
scroll to position [0, 603]
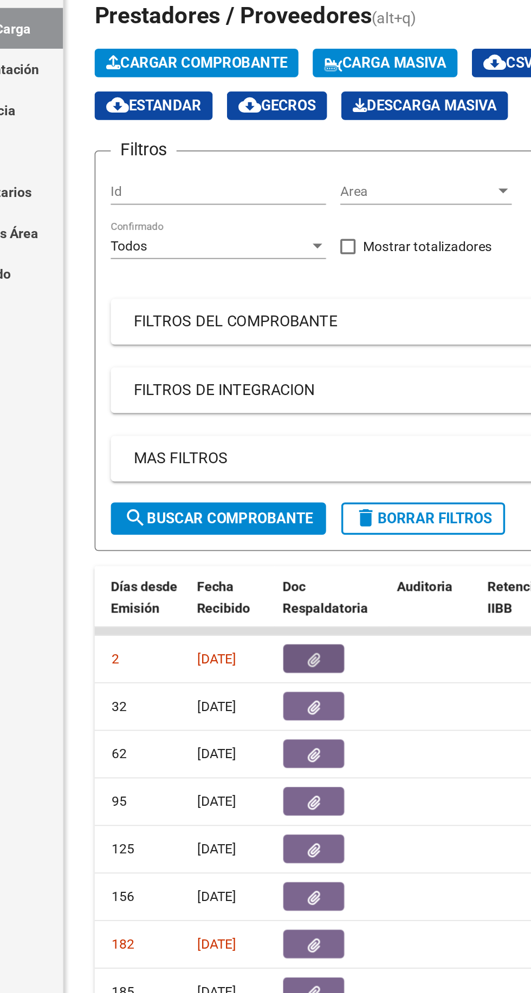
click at [260, 453] on icon "button" at bounding box center [263, 457] width 7 height 8
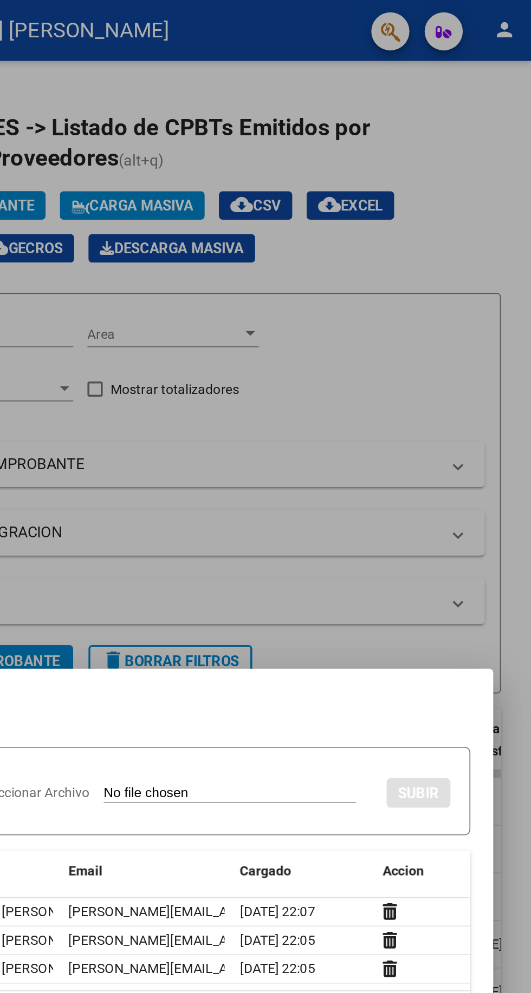
click at [512, 14] on div at bounding box center [265, 496] width 531 height 993
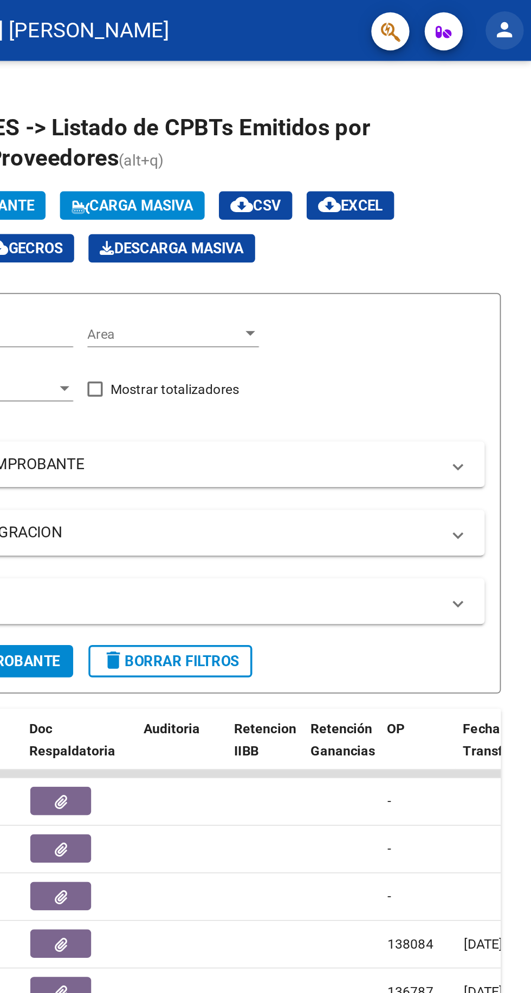
click at [509, 17] on mat-icon "person" at bounding box center [515, 16] width 13 height 13
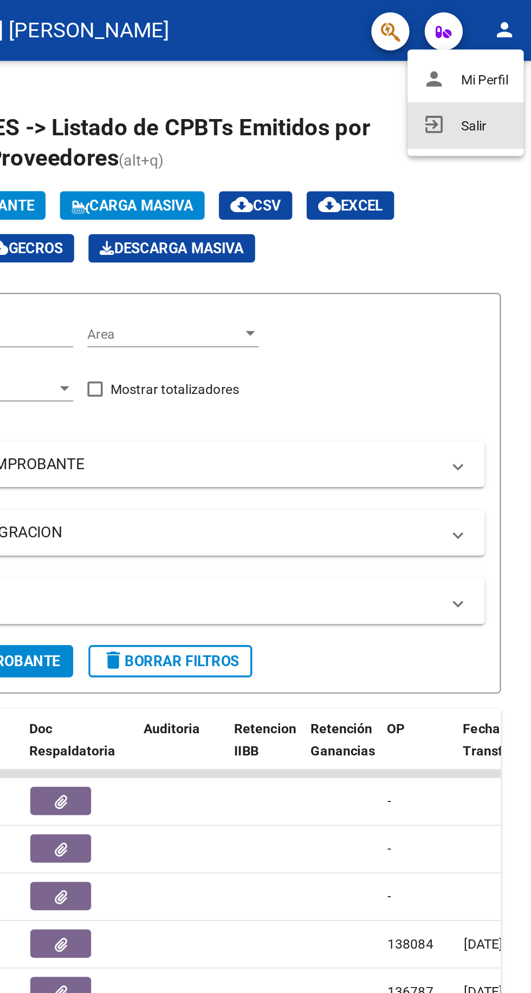
click at [490, 74] on button "exit_to_app Salir" at bounding box center [493, 71] width 66 height 26
